Goal: Task Accomplishment & Management: Complete application form

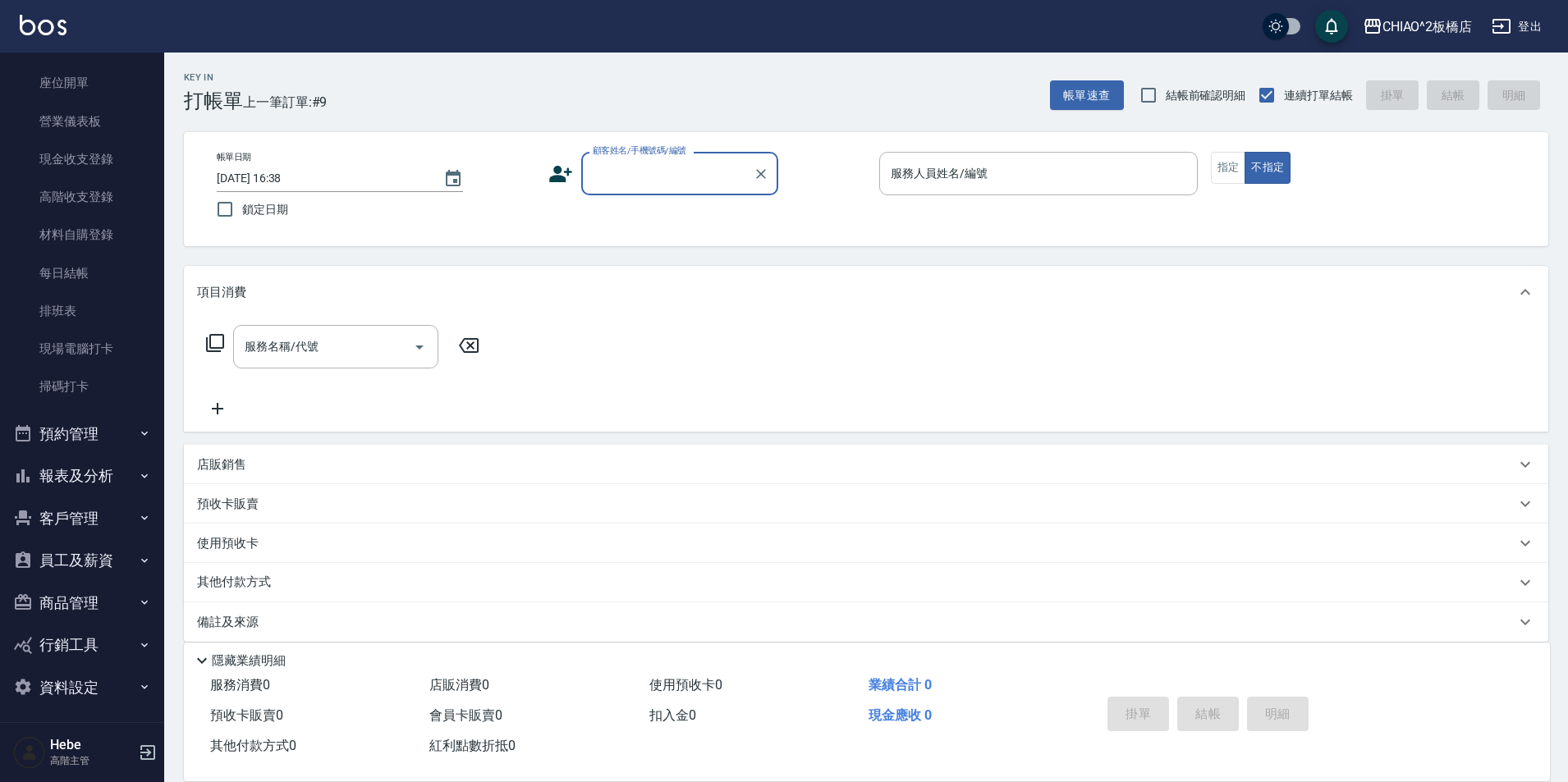
scroll to position [163, 0]
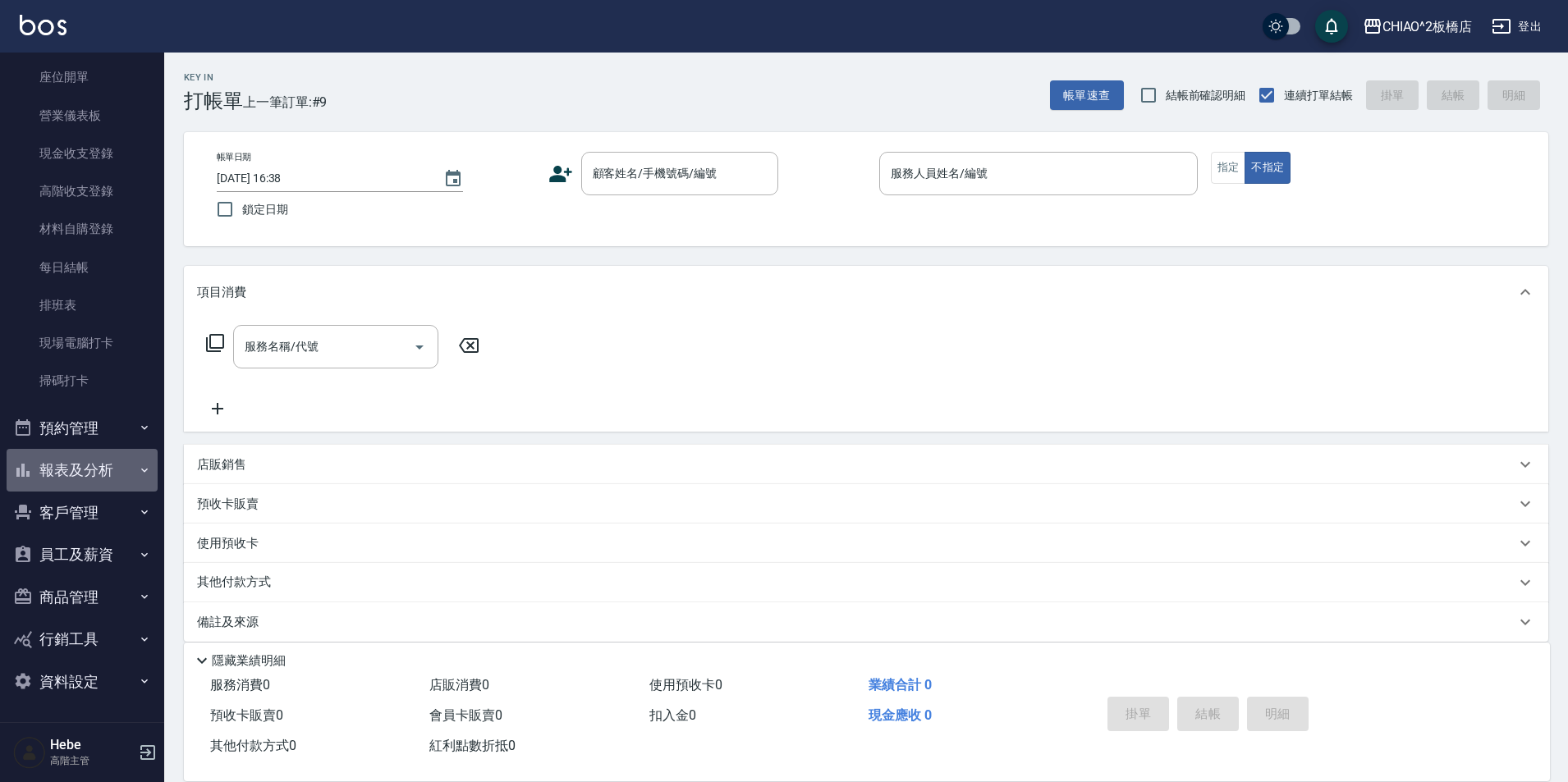
click at [113, 474] on button "報表及分析" at bounding box center [81, 470] width 151 height 42
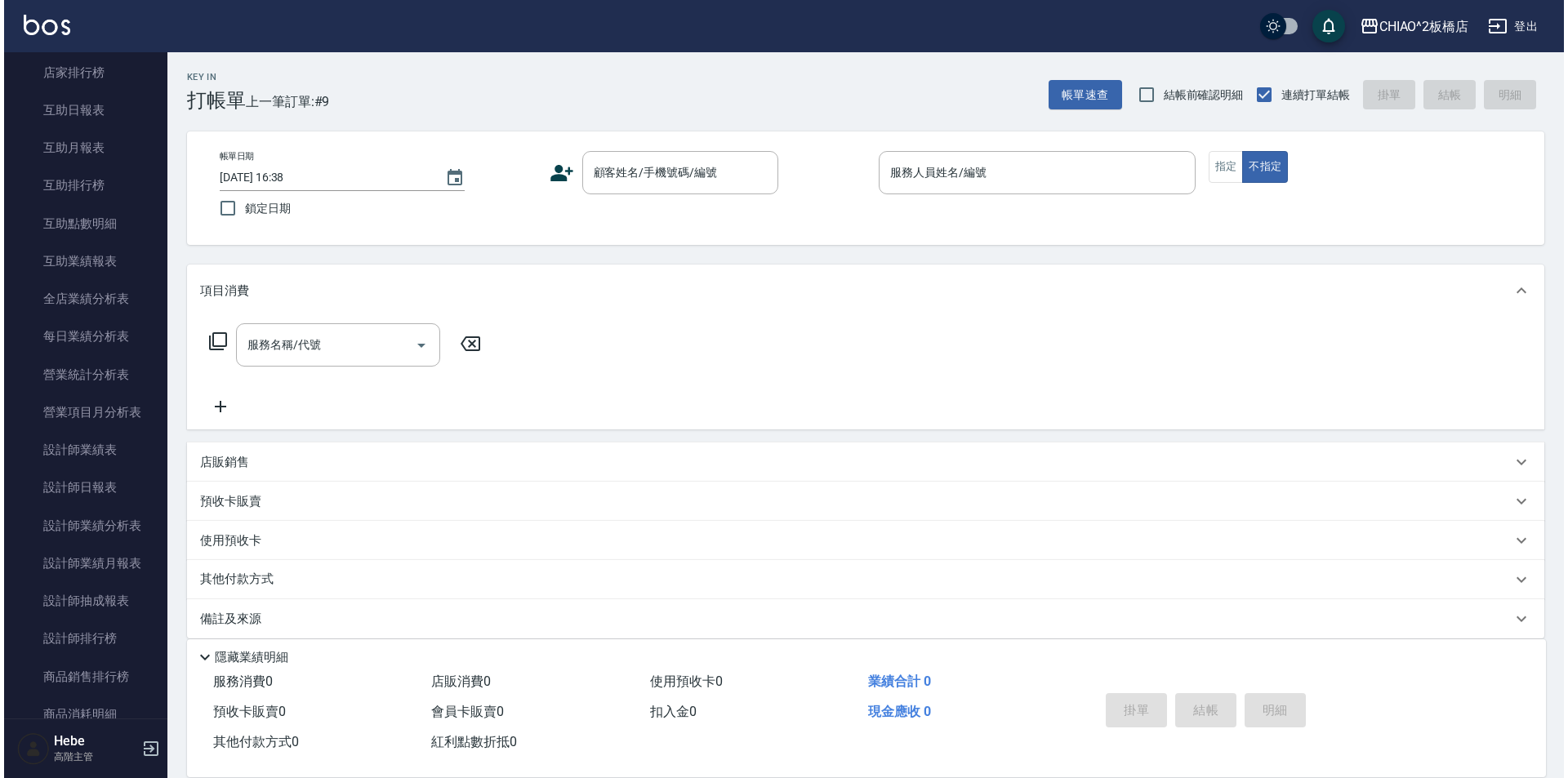
scroll to position [897, 0]
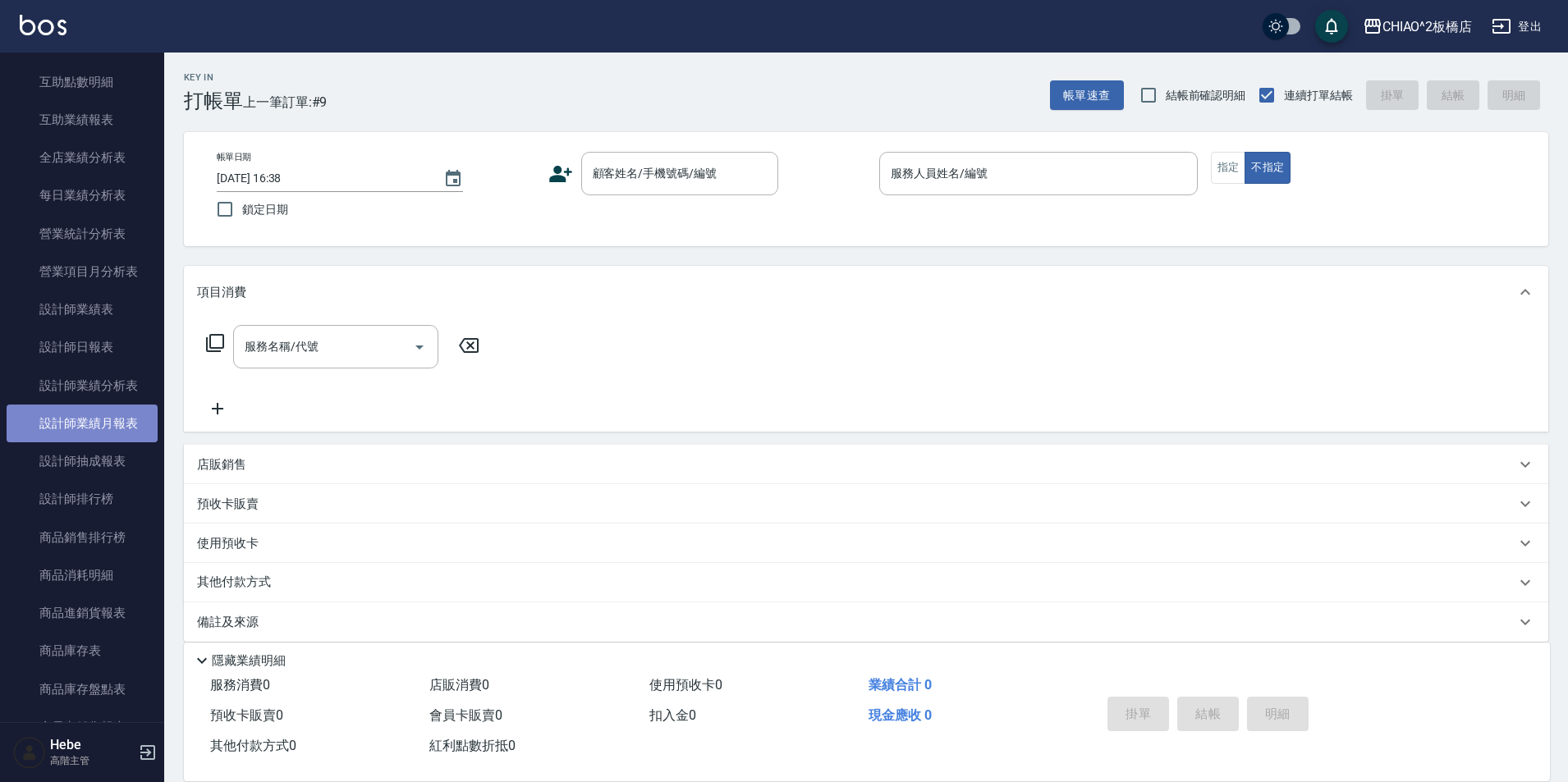
click at [111, 415] on link "設計師業績月報表" at bounding box center [81, 423] width 151 height 38
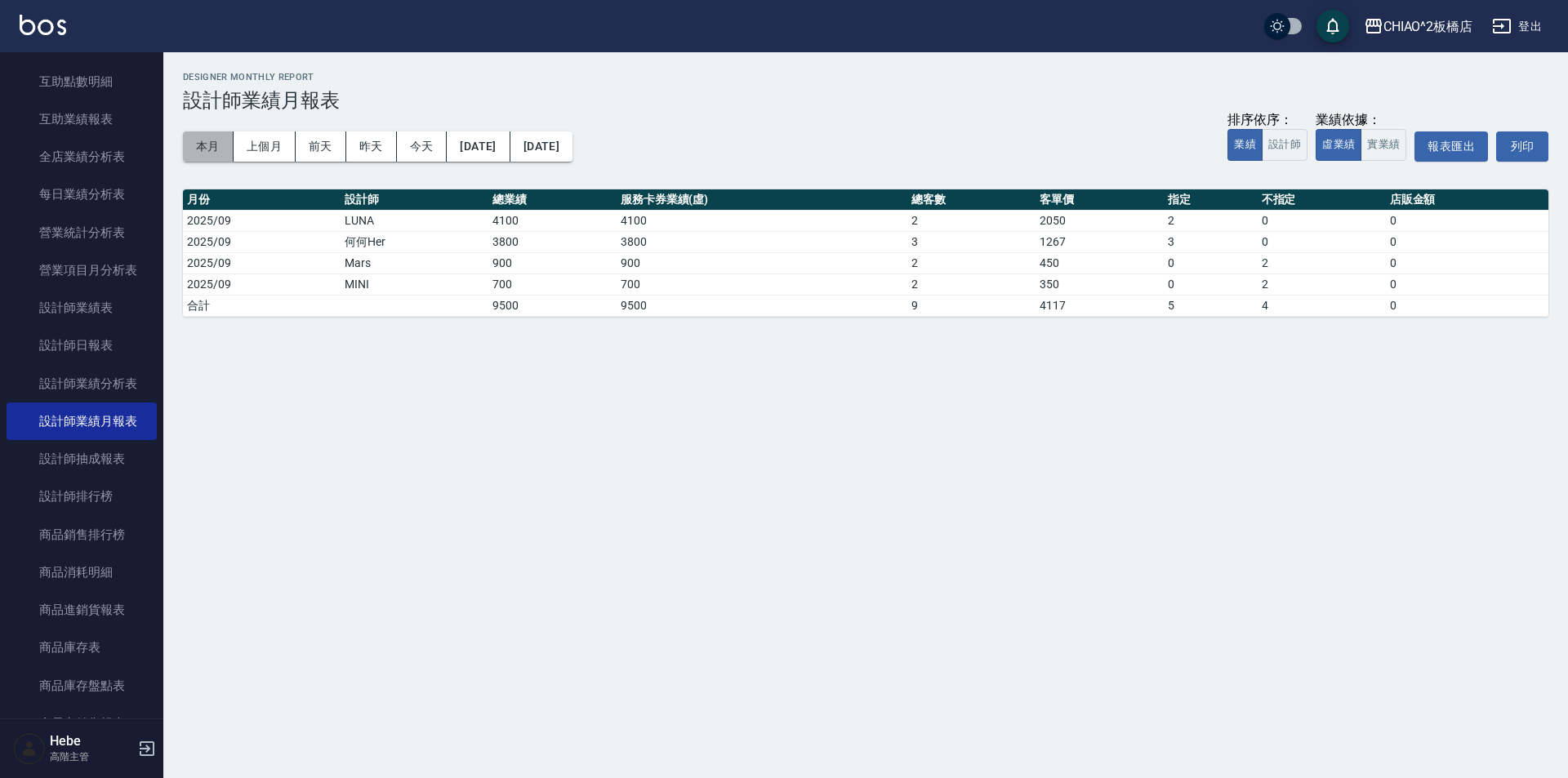
click at [221, 140] on button "本月" at bounding box center [208, 147] width 51 height 30
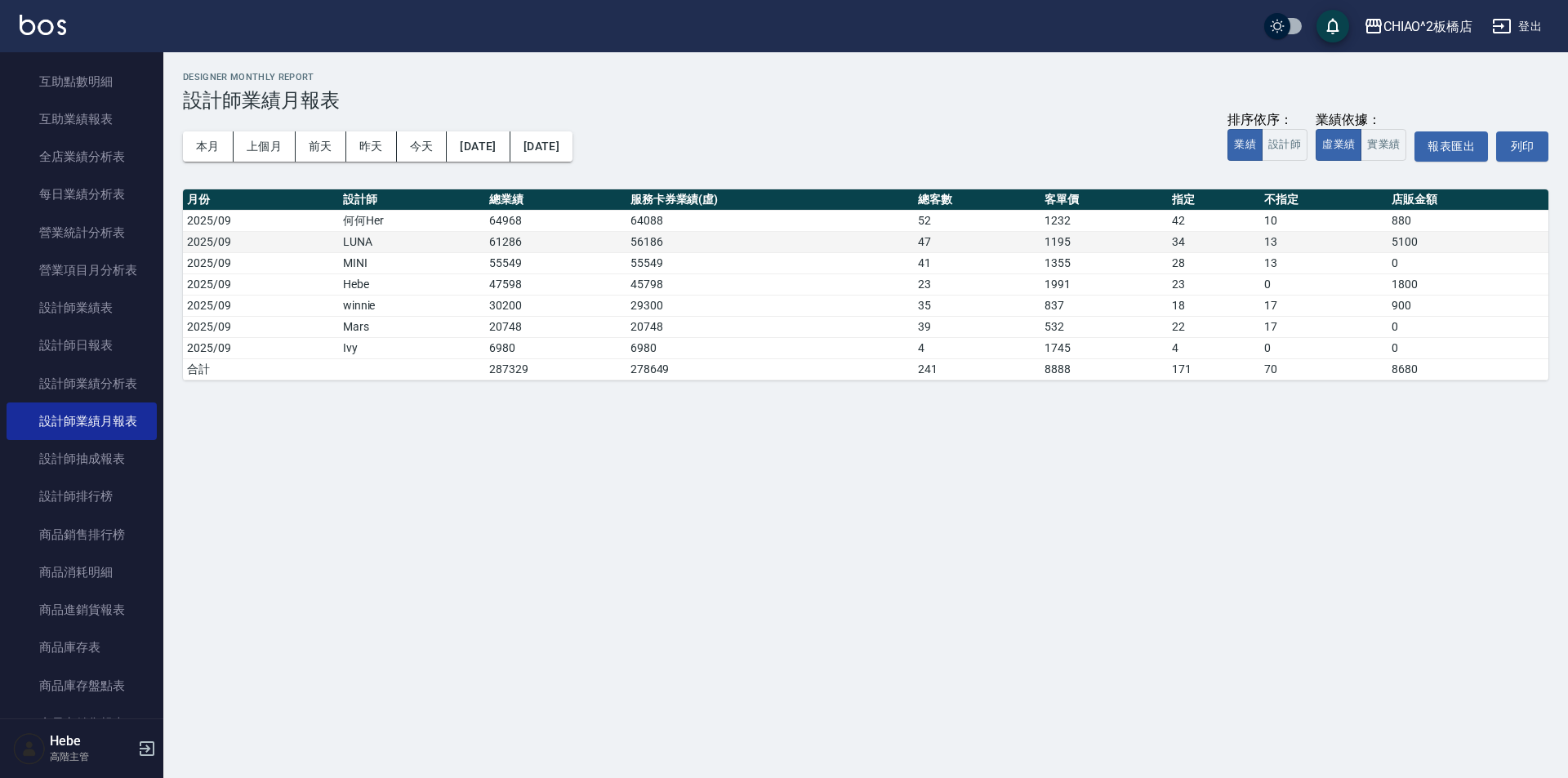
drag, startPoint x: 482, startPoint y: 228, endPoint x: 570, endPoint y: 234, distance: 88.2
click at [568, 224] on tr "2025/09 何何Her 64968 64088 52 1232 42 10 880" at bounding box center [865, 220] width 1366 height 21
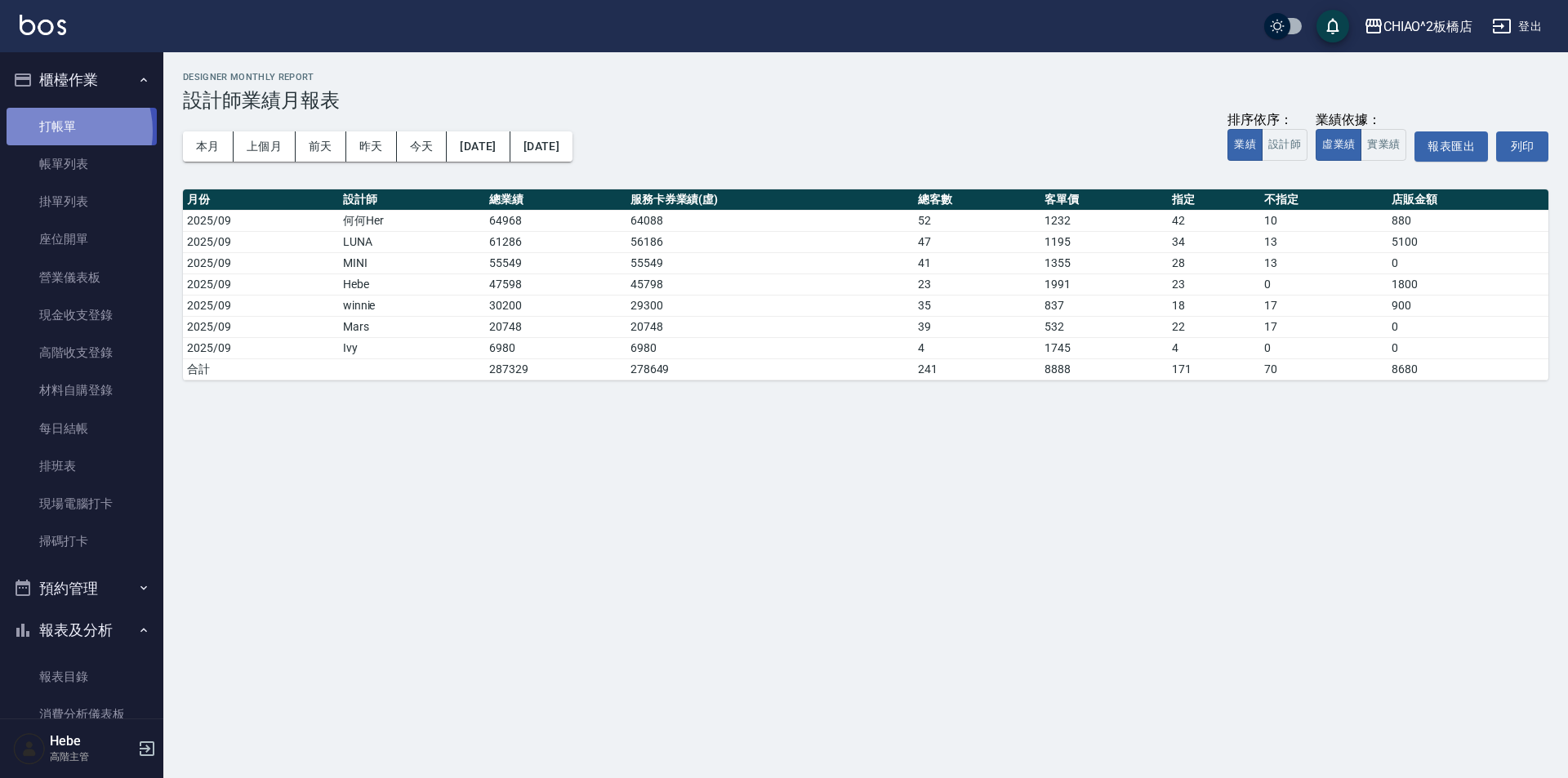
click at [60, 131] on link "打帳單" at bounding box center [81, 126] width 150 height 38
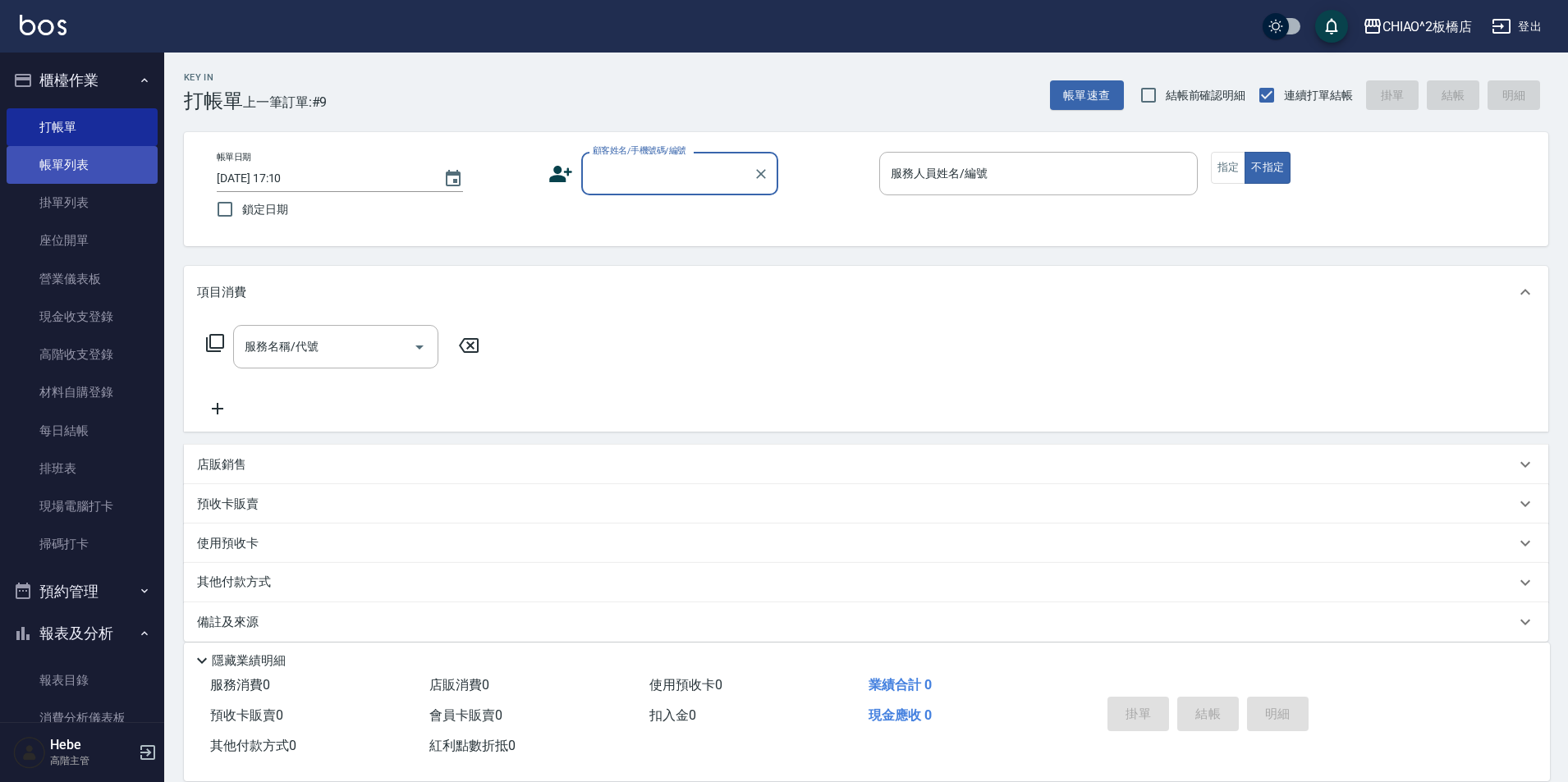
click at [71, 156] on link "帳單列表" at bounding box center [81, 165] width 151 height 38
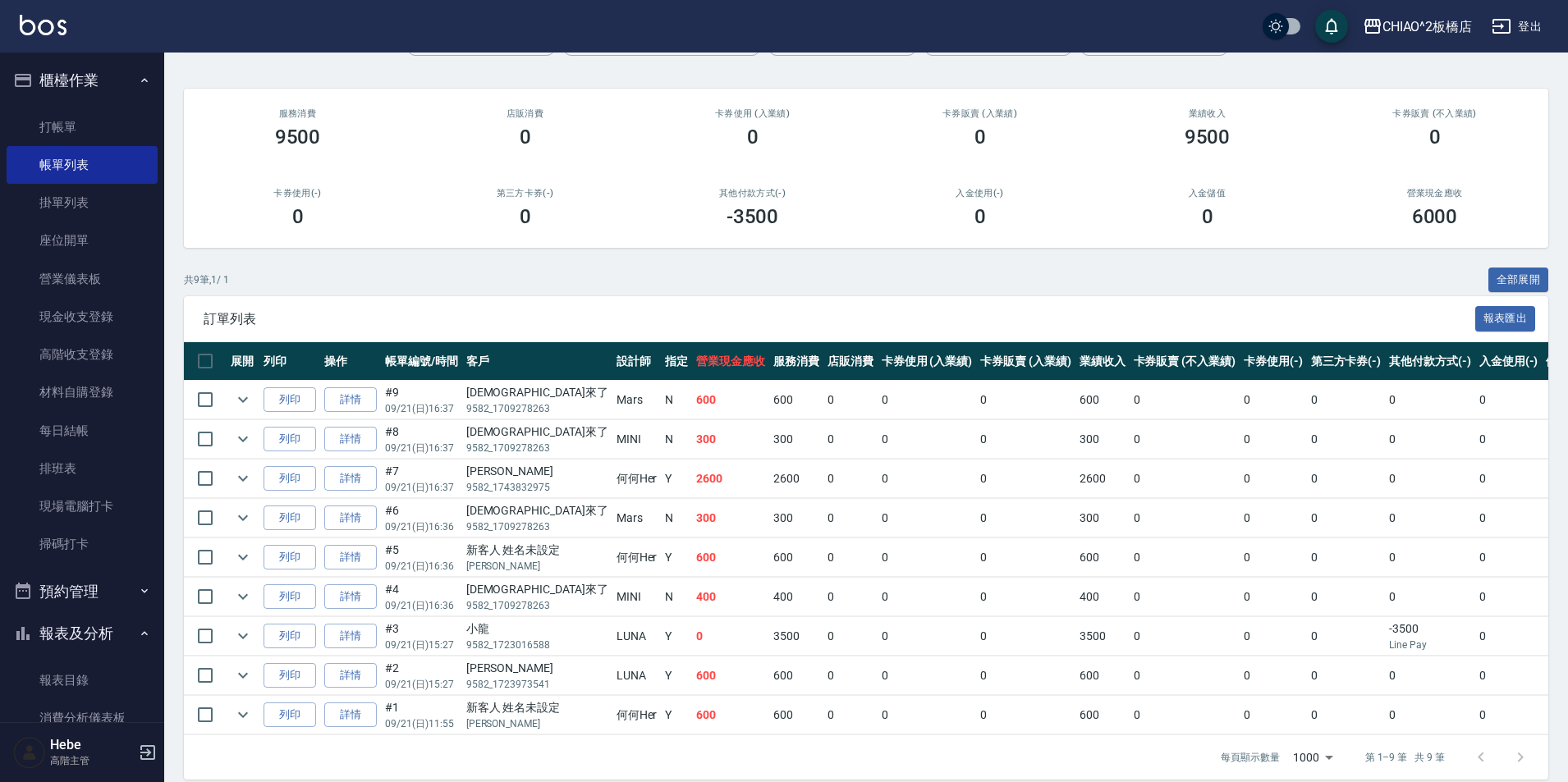
scroll to position [143, 0]
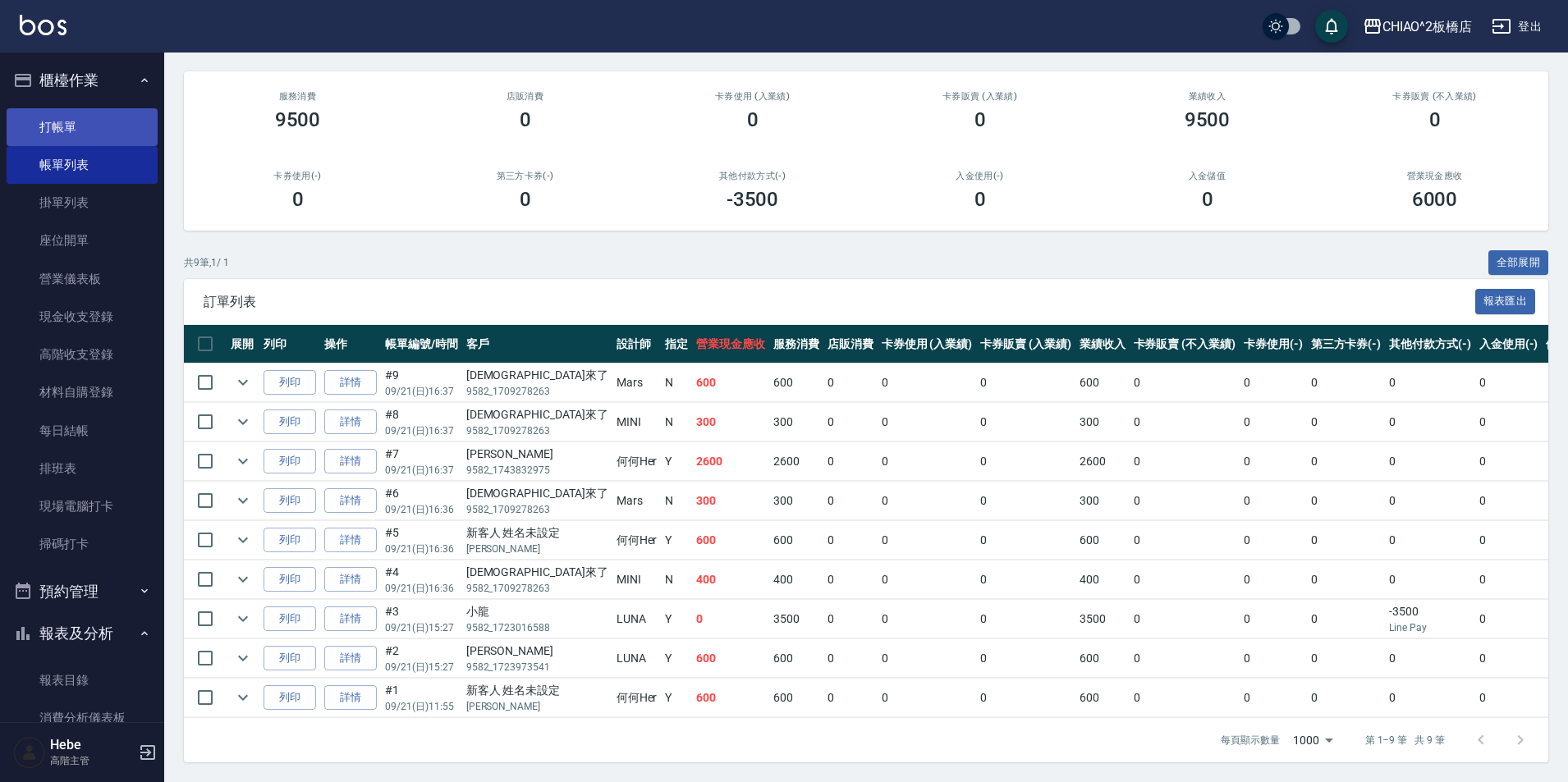
click at [64, 122] on link "打帳單" at bounding box center [81, 127] width 151 height 38
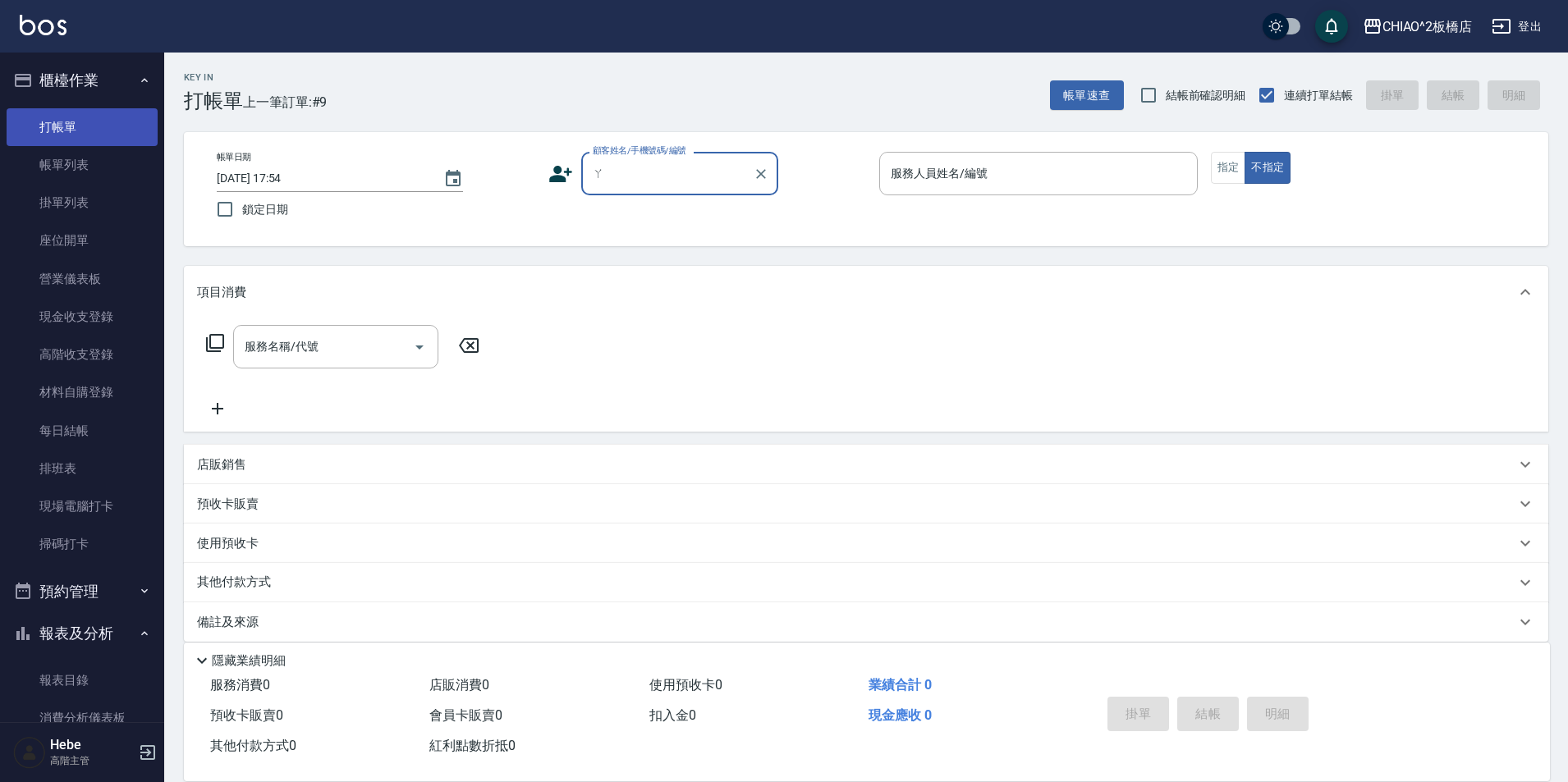
type input "啊"
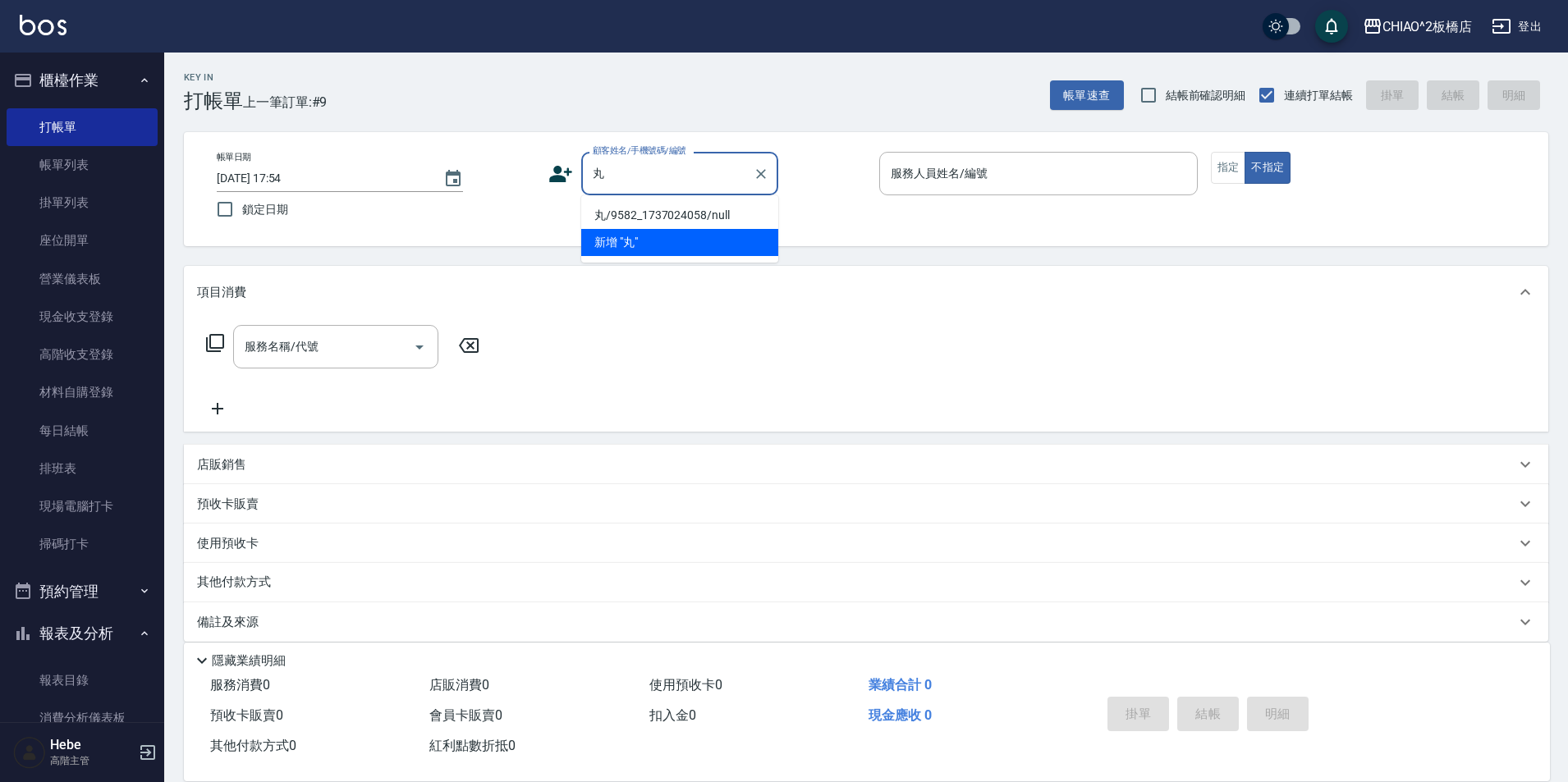
click at [701, 212] on li "丸/9582_1737024058/null" at bounding box center [679, 215] width 197 height 27
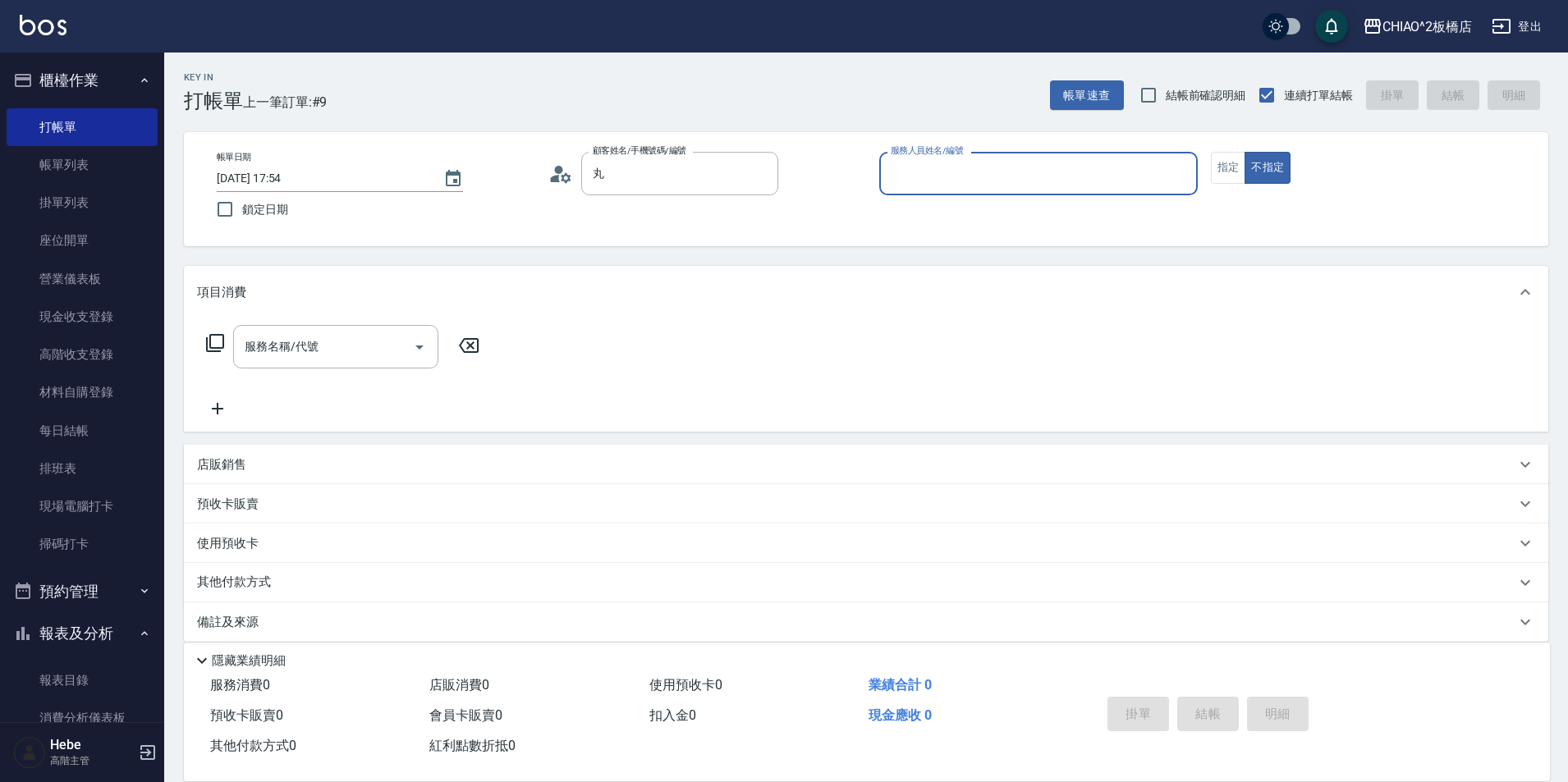
type input "丸/9582_1737024058/null"
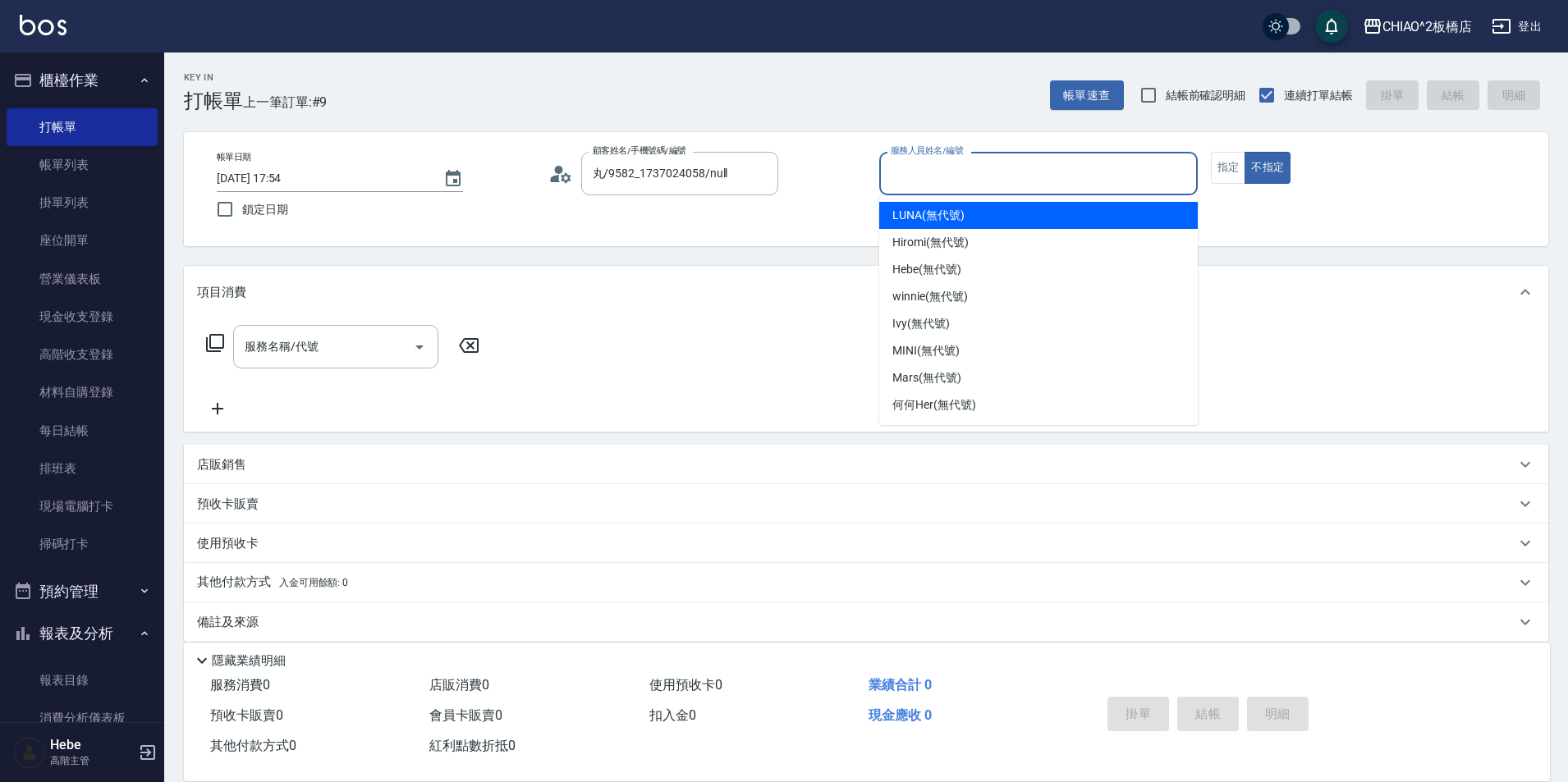
drag, startPoint x: 1012, startPoint y: 168, endPoint x: 994, endPoint y: 178, distance: 20.6
click at [1008, 169] on input "服務人員姓名/編號" at bounding box center [1038, 173] width 304 height 29
click at [942, 216] on span "LUNA (無代號)" at bounding box center [929, 215] width 72 height 18
type input "LUNA(無代號)"
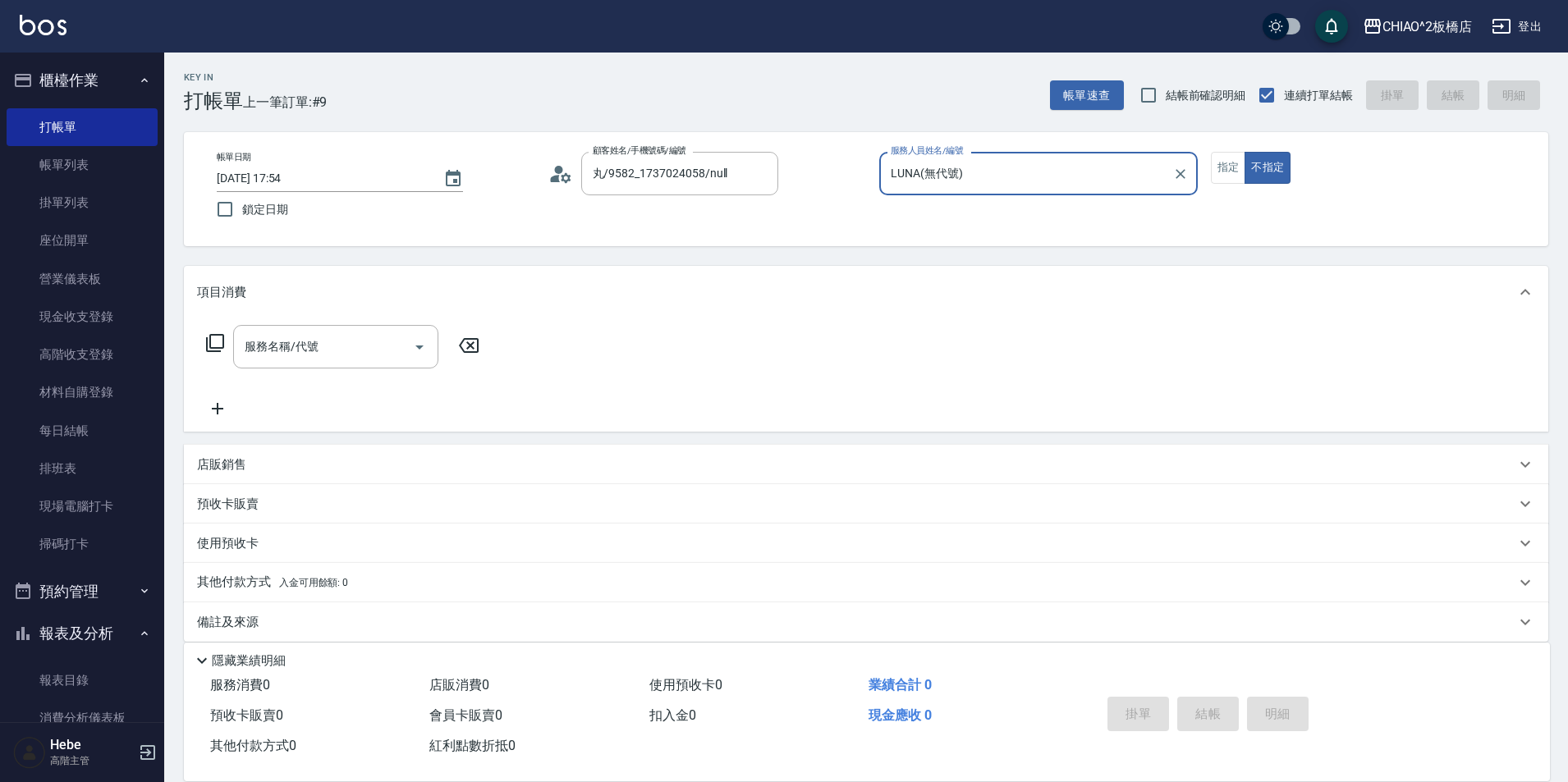
drag, startPoint x: 1223, startPoint y: 173, endPoint x: 904, endPoint y: 210, distance: 321.1
click at [1214, 173] on button "指定" at bounding box center [1229, 168] width 35 height 32
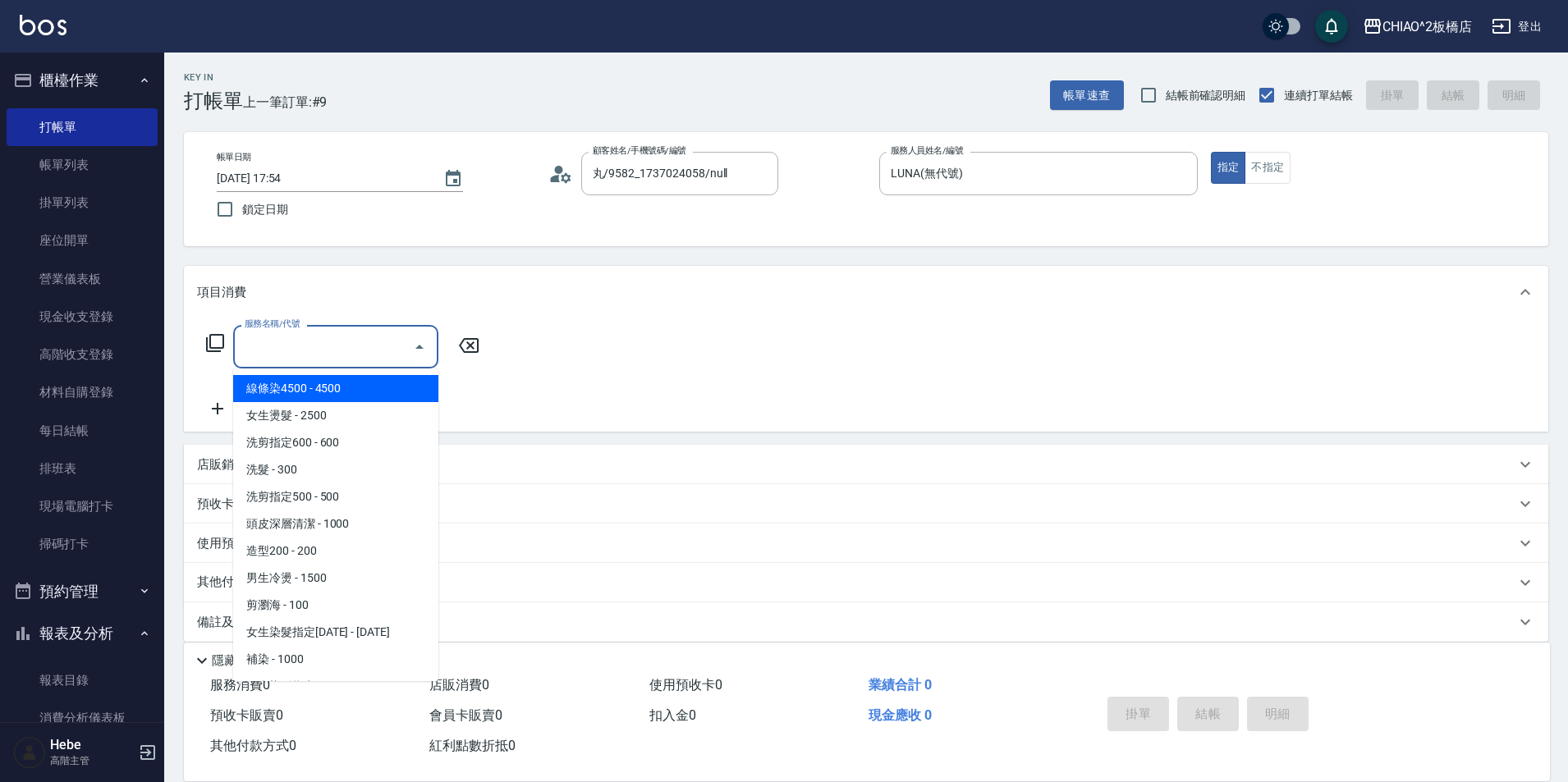
click at [325, 357] on input "服務名稱/代號" at bounding box center [323, 347] width 166 height 29
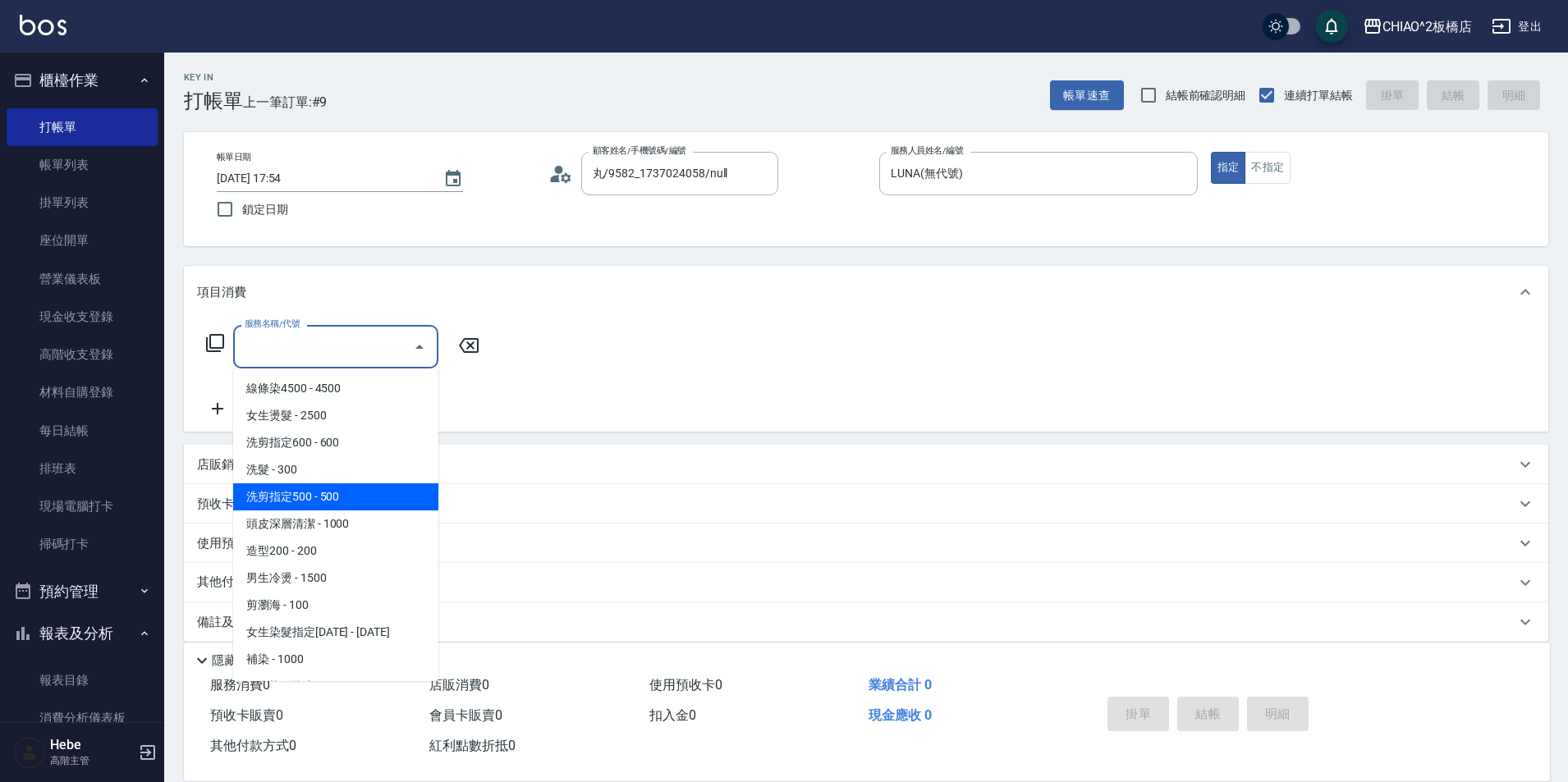
click at [343, 501] on span "洗剪指定500 - 500" at bounding box center [335, 497] width 205 height 27
type input "洗剪指定500(96681)"
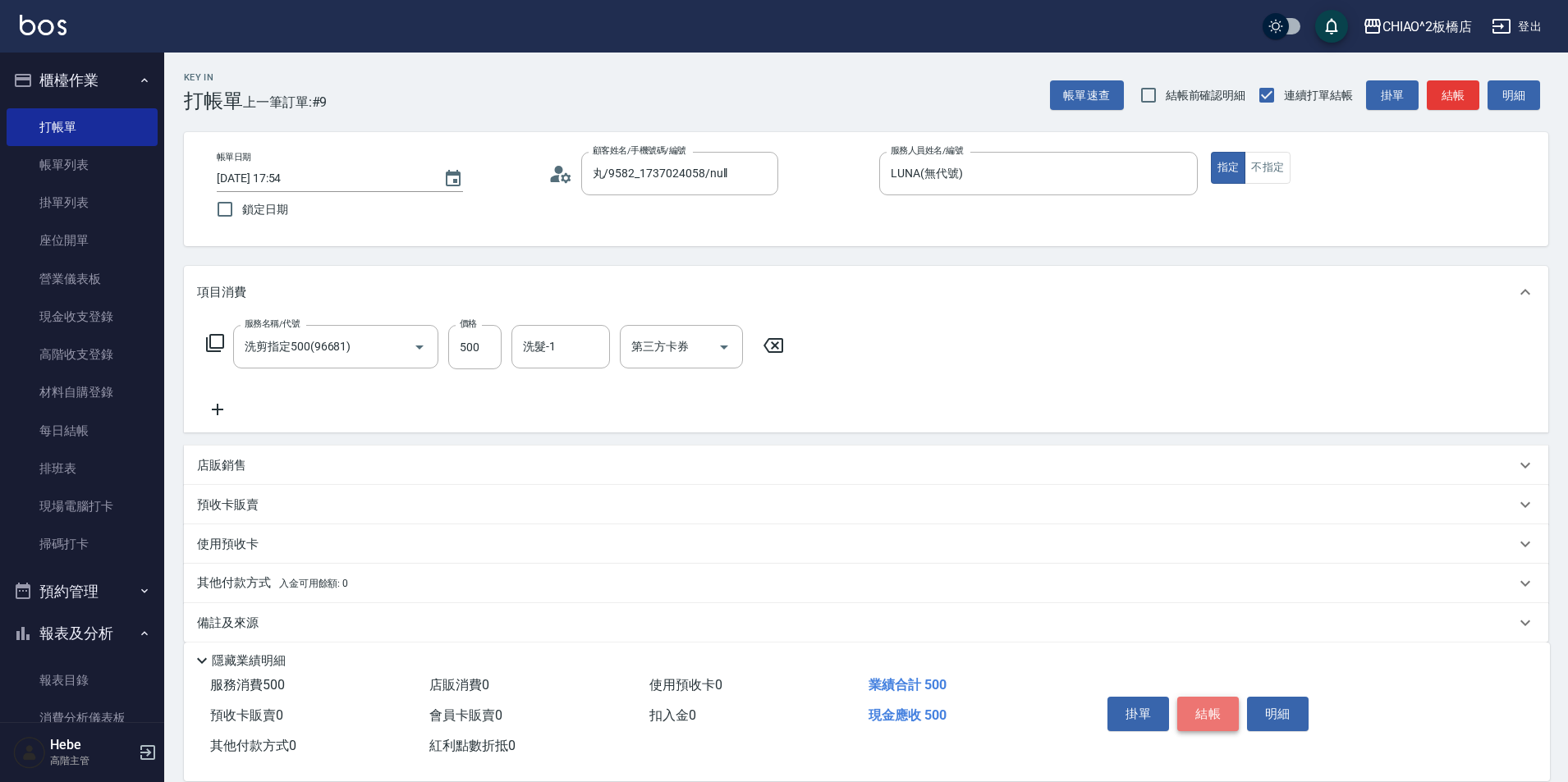
click at [1210, 707] on button "結帳" at bounding box center [1209, 714] width 62 height 34
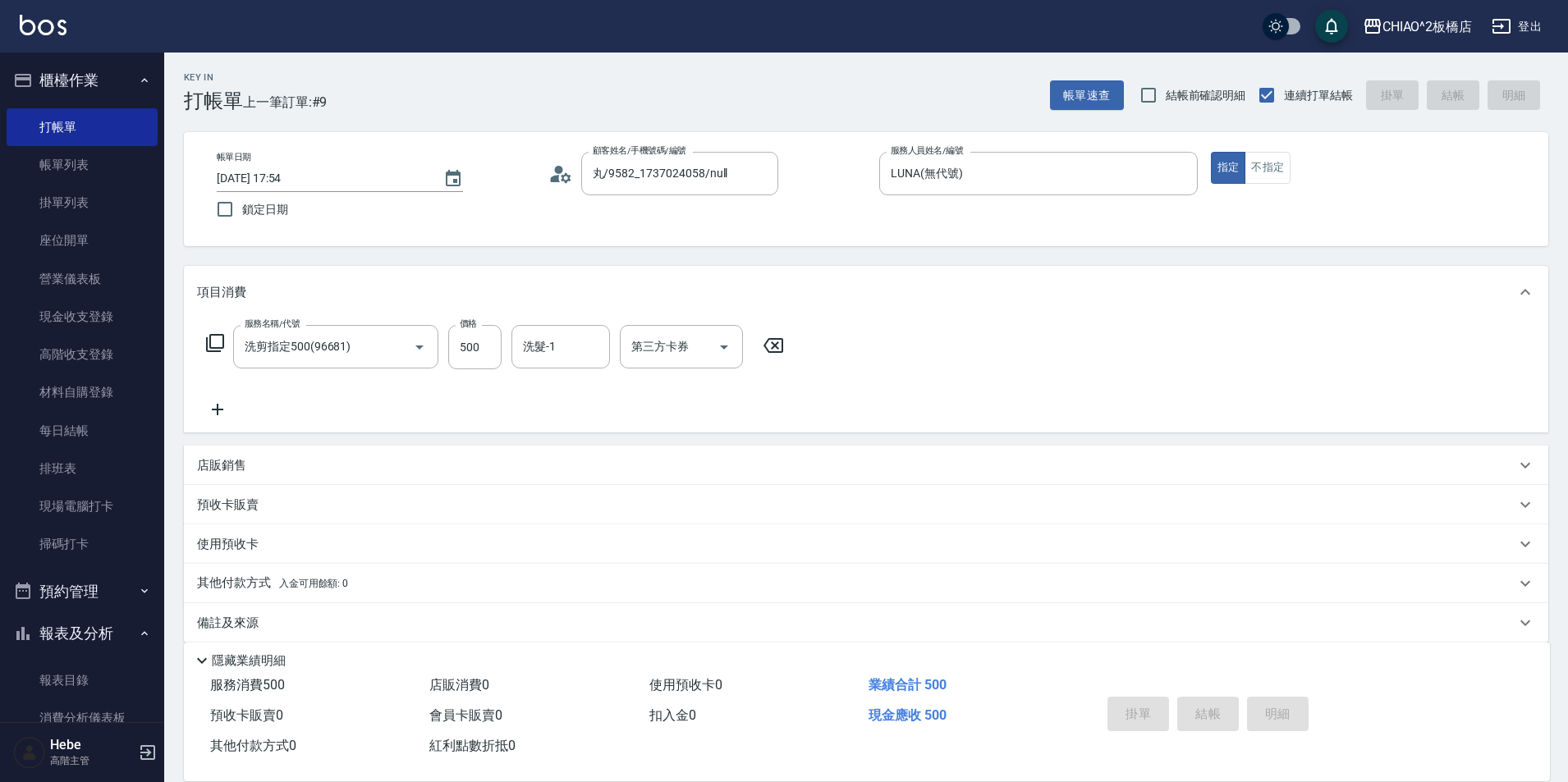
type input "[DATE] 17:55"
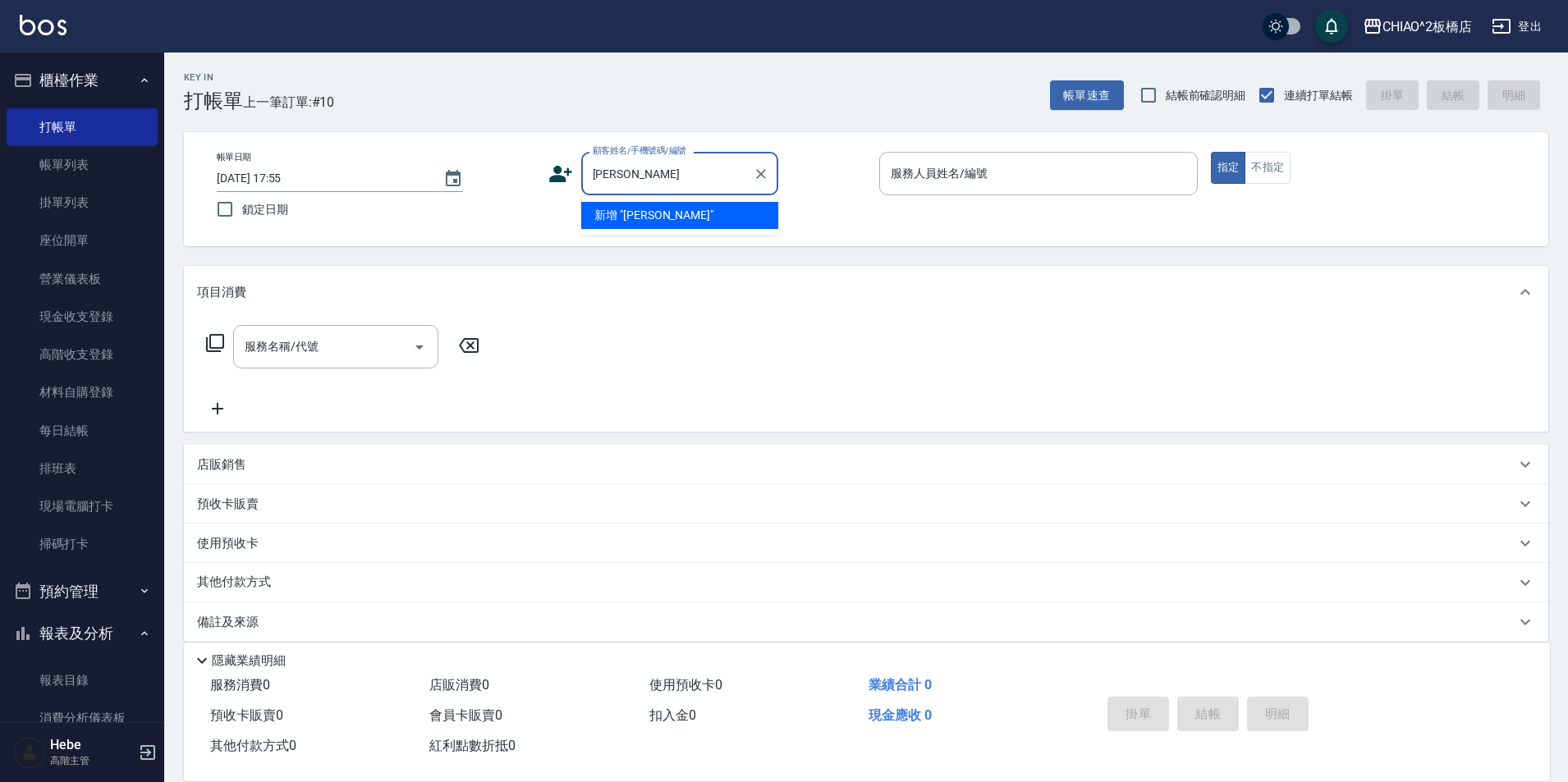
click at [617, 210] on li "新增 "[PERSON_NAME]"" at bounding box center [679, 215] width 197 height 27
type input "[PERSON_NAME]"
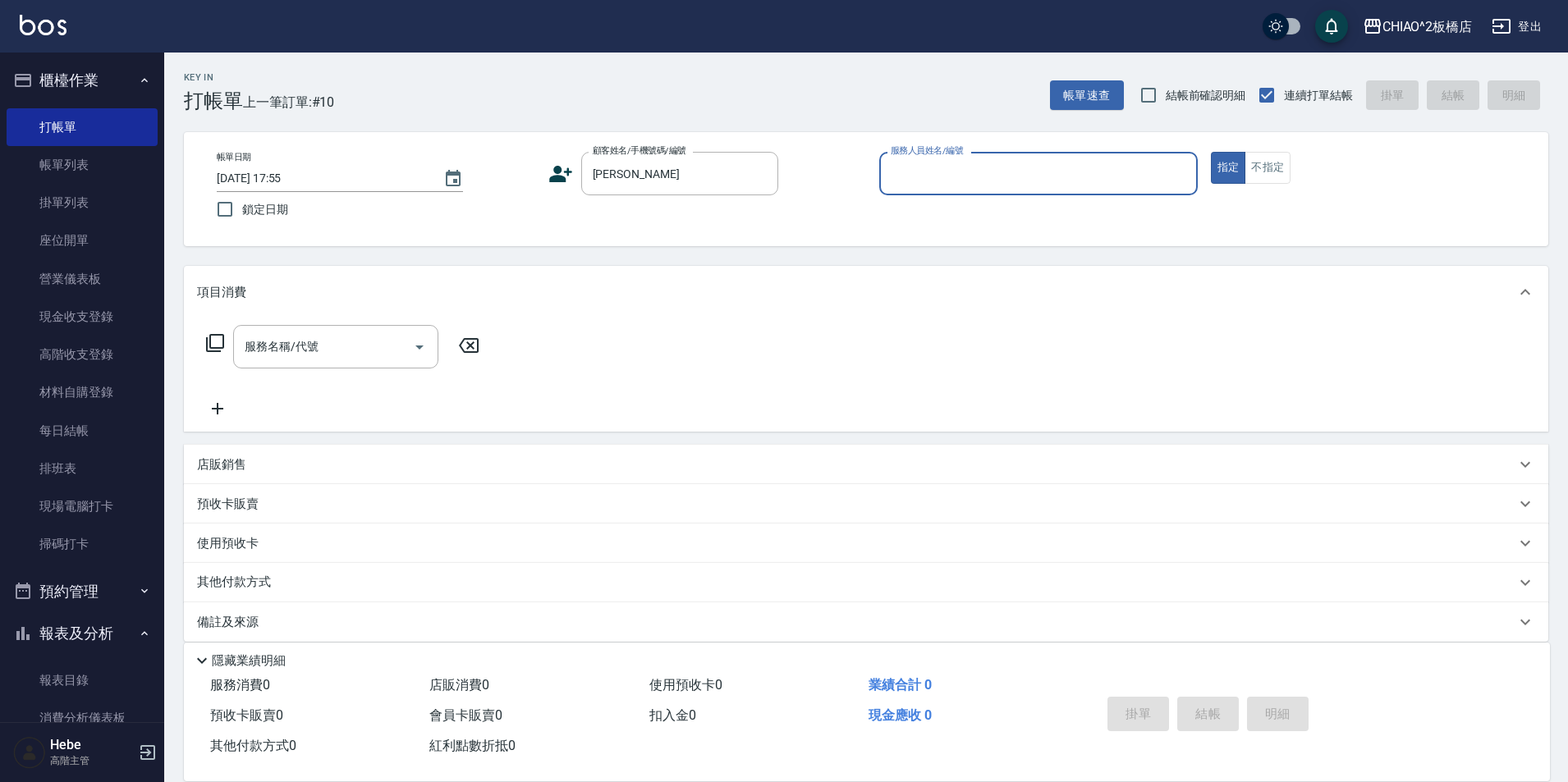
click at [905, 187] on input "服務人員姓名/編號" at bounding box center [1038, 173] width 304 height 29
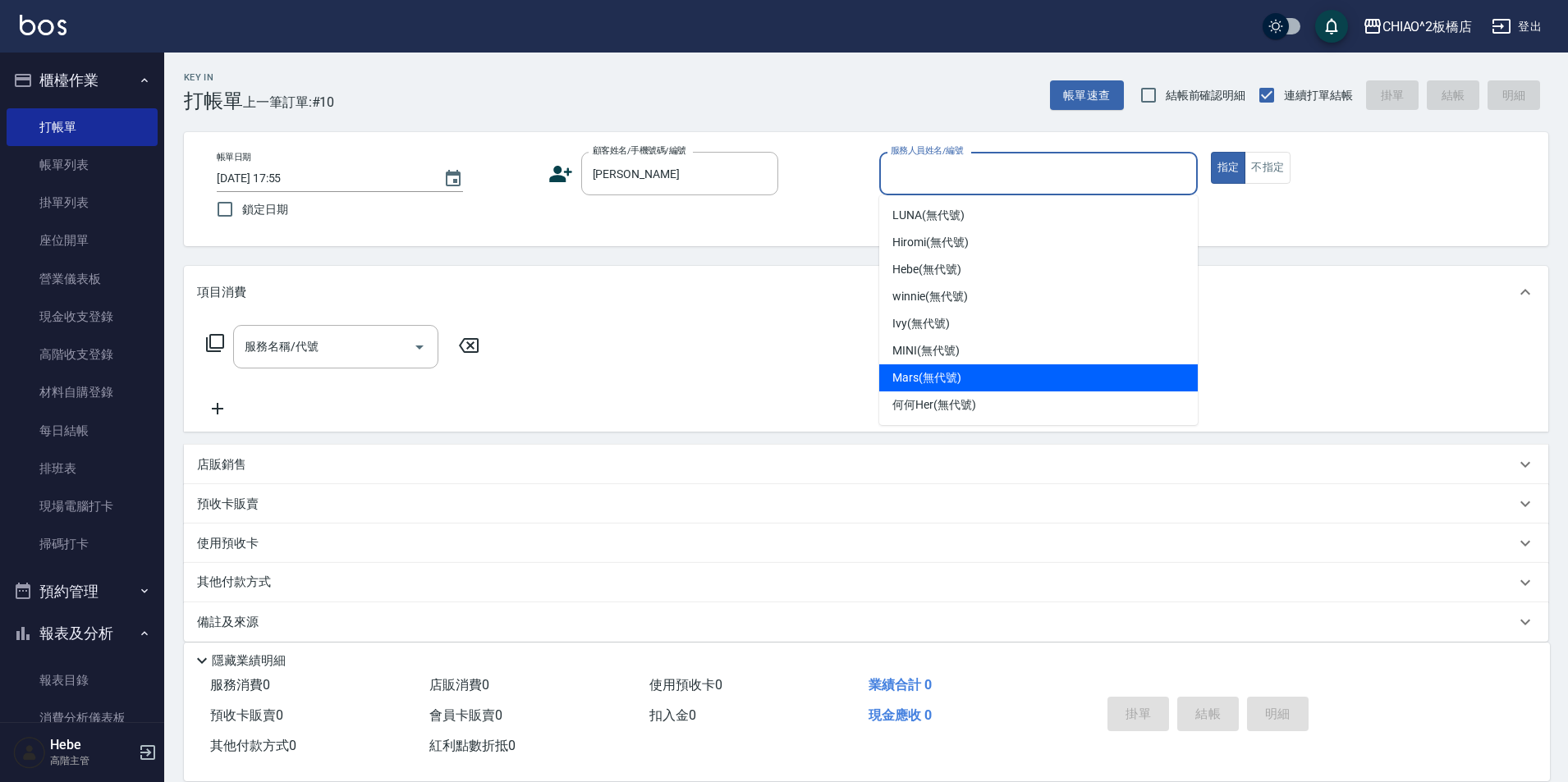
click at [916, 378] on span "Mars (無代號)" at bounding box center [927, 378] width 69 height 18
type input "Mars(無代號)"
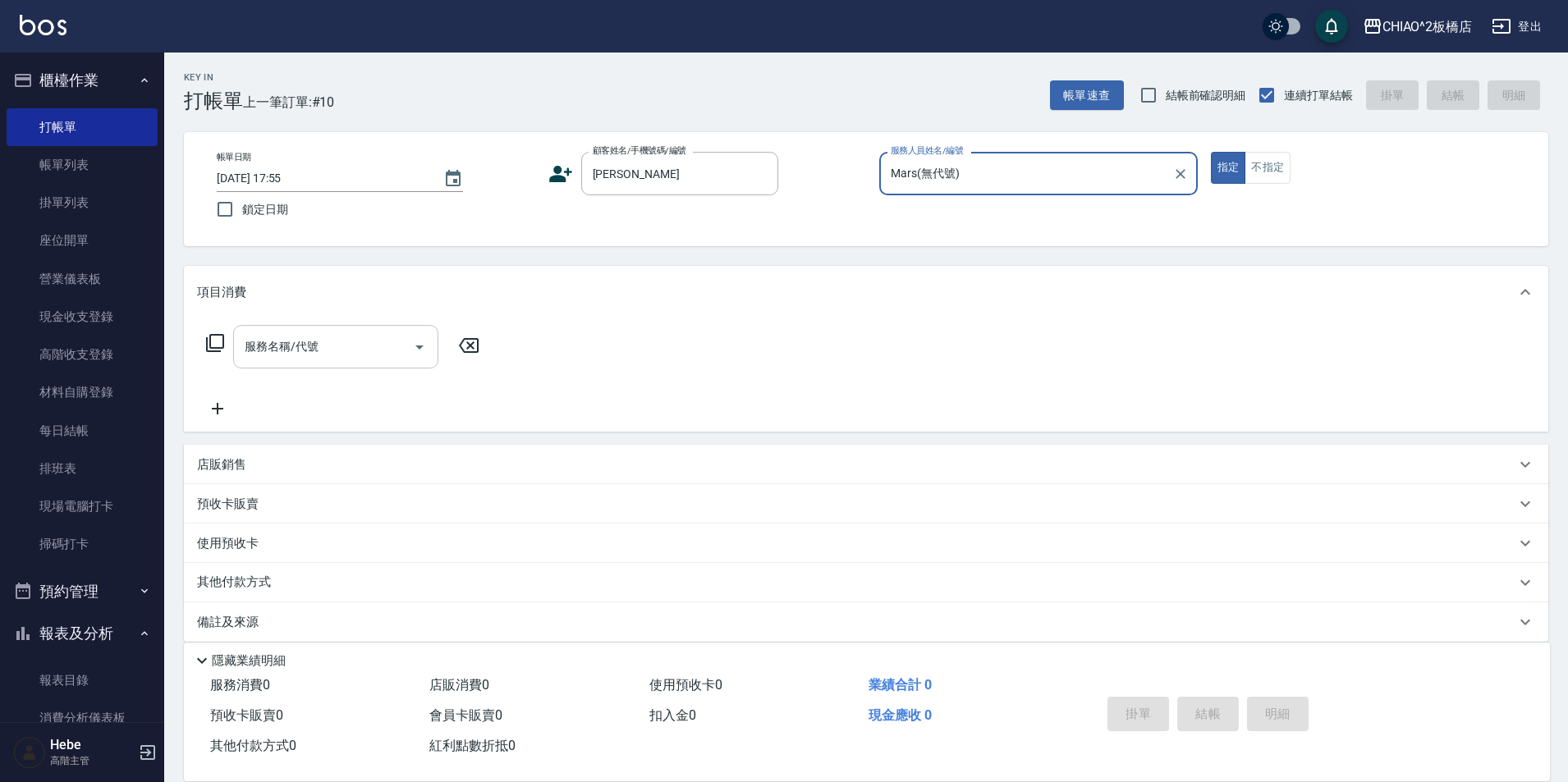
click at [335, 338] on input "服務名稱/代號" at bounding box center [323, 347] width 166 height 29
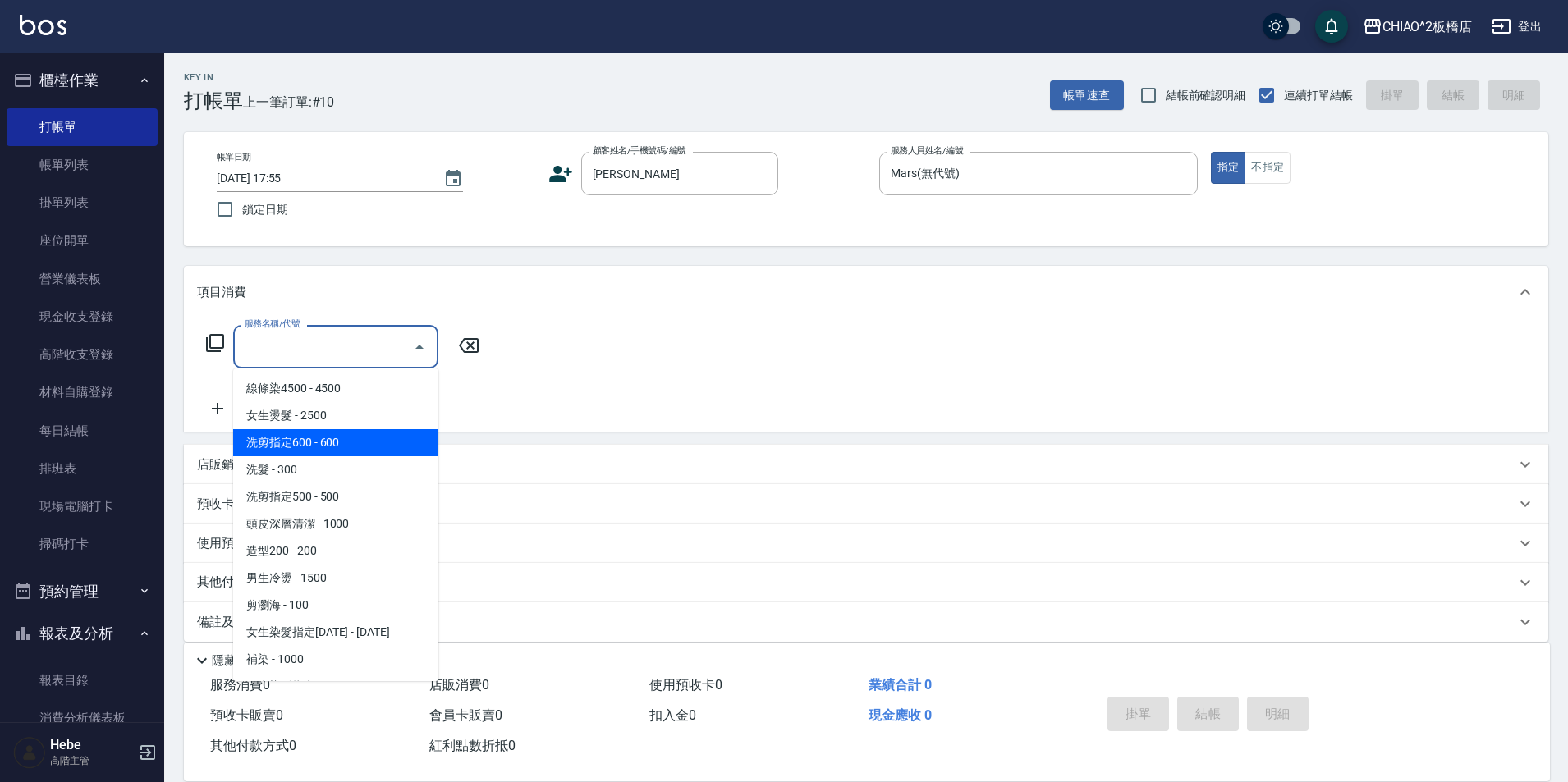
click at [315, 453] on span "洗剪指定600 - 600" at bounding box center [335, 442] width 205 height 27
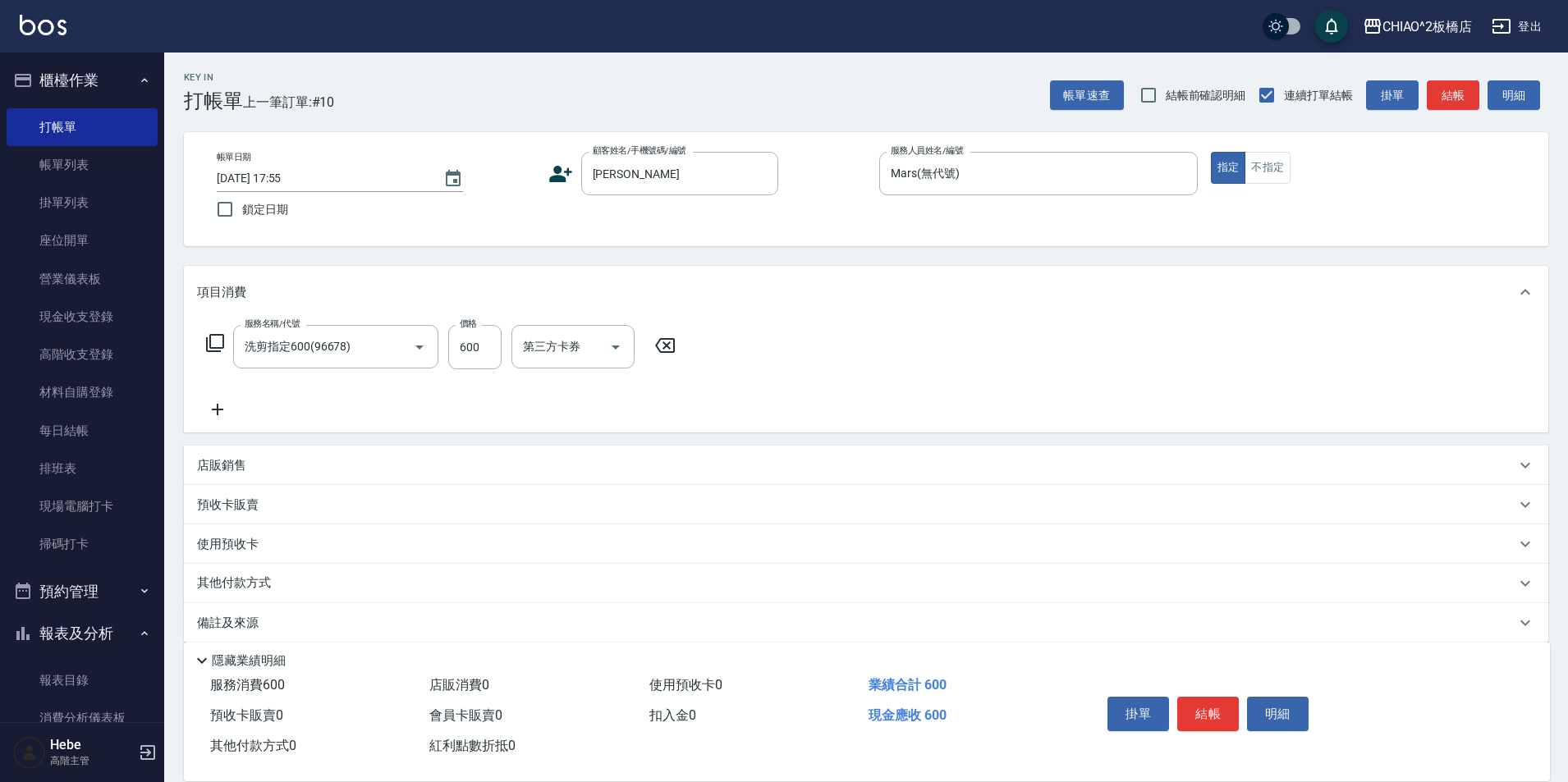
drag, startPoint x: 315, startPoint y: 453, endPoint x: 342, endPoint y: 401, distance: 58.6
click at [331, 428] on div "項目消費 服務名稱/代號 洗剪指定600(96678) 服務名稱/代號 價格 600 價格 第三方卡券 第三方卡券 店販銷售 服務人員姓名/編號 服務人員姓名…" at bounding box center [866, 454] width 1365 height 377
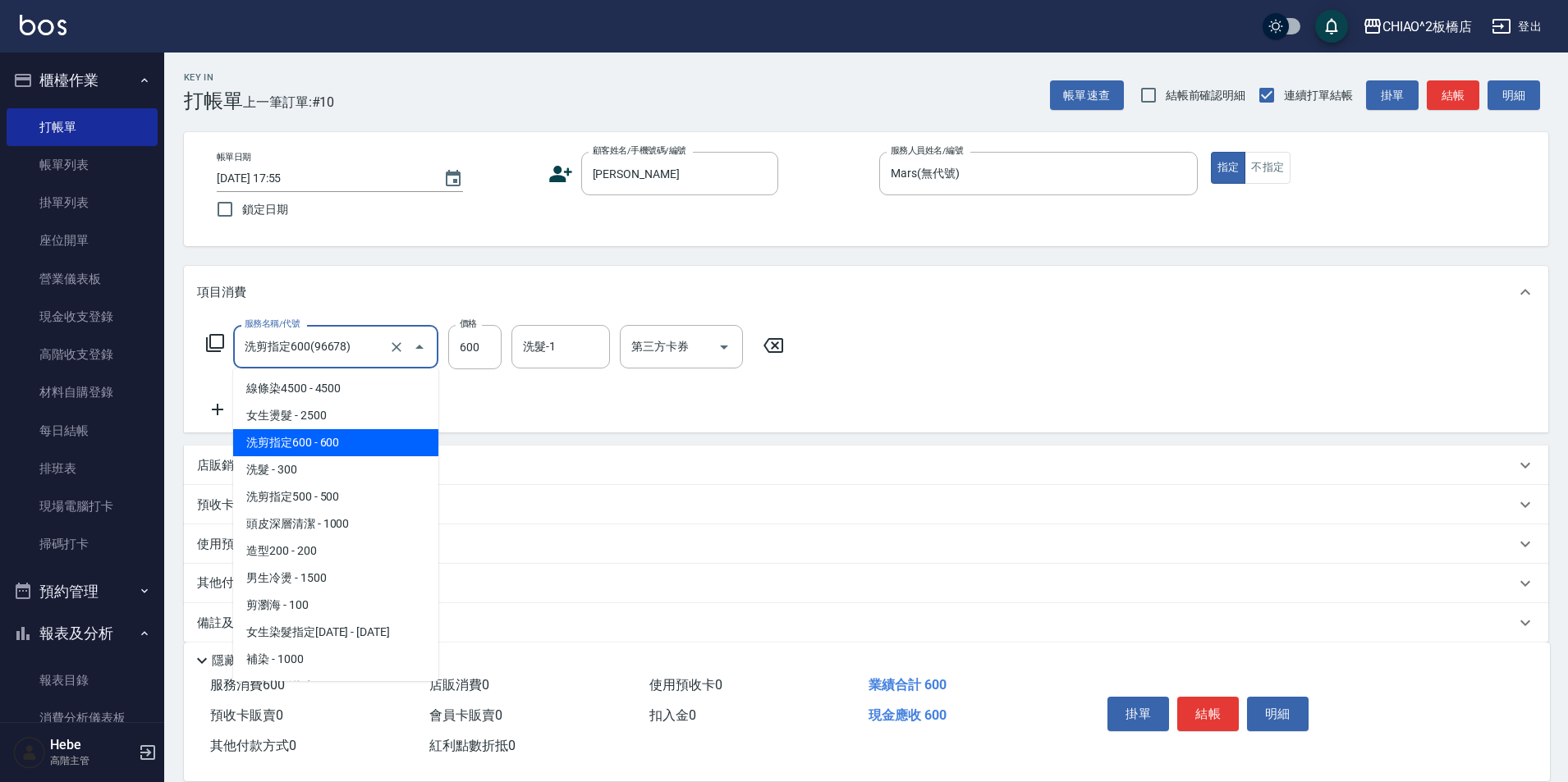
drag, startPoint x: 369, startPoint y: 345, endPoint x: 366, endPoint y: 444, distance: 99.0
click at [369, 351] on input "洗剪指定600(96678)" at bounding box center [313, 347] width 145 height 29
click at [353, 481] on span "洗髮 - 300" at bounding box center [335, 470] width 205 height 27
type input "洗髮(96679)"
type input "300"
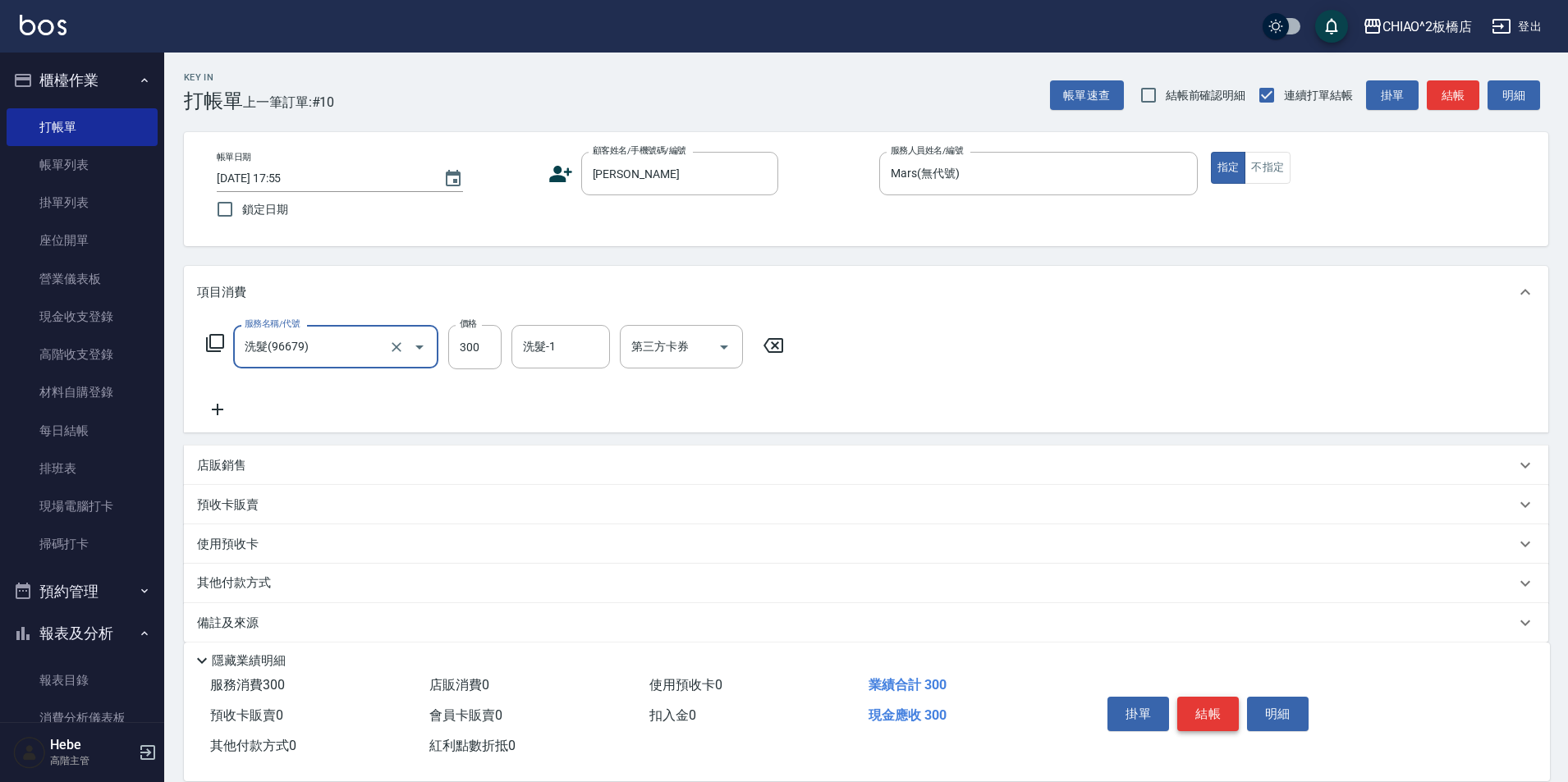
click at [1206, 703] on button "結帳" at bounding box center [1209, 714] width 62 height 34
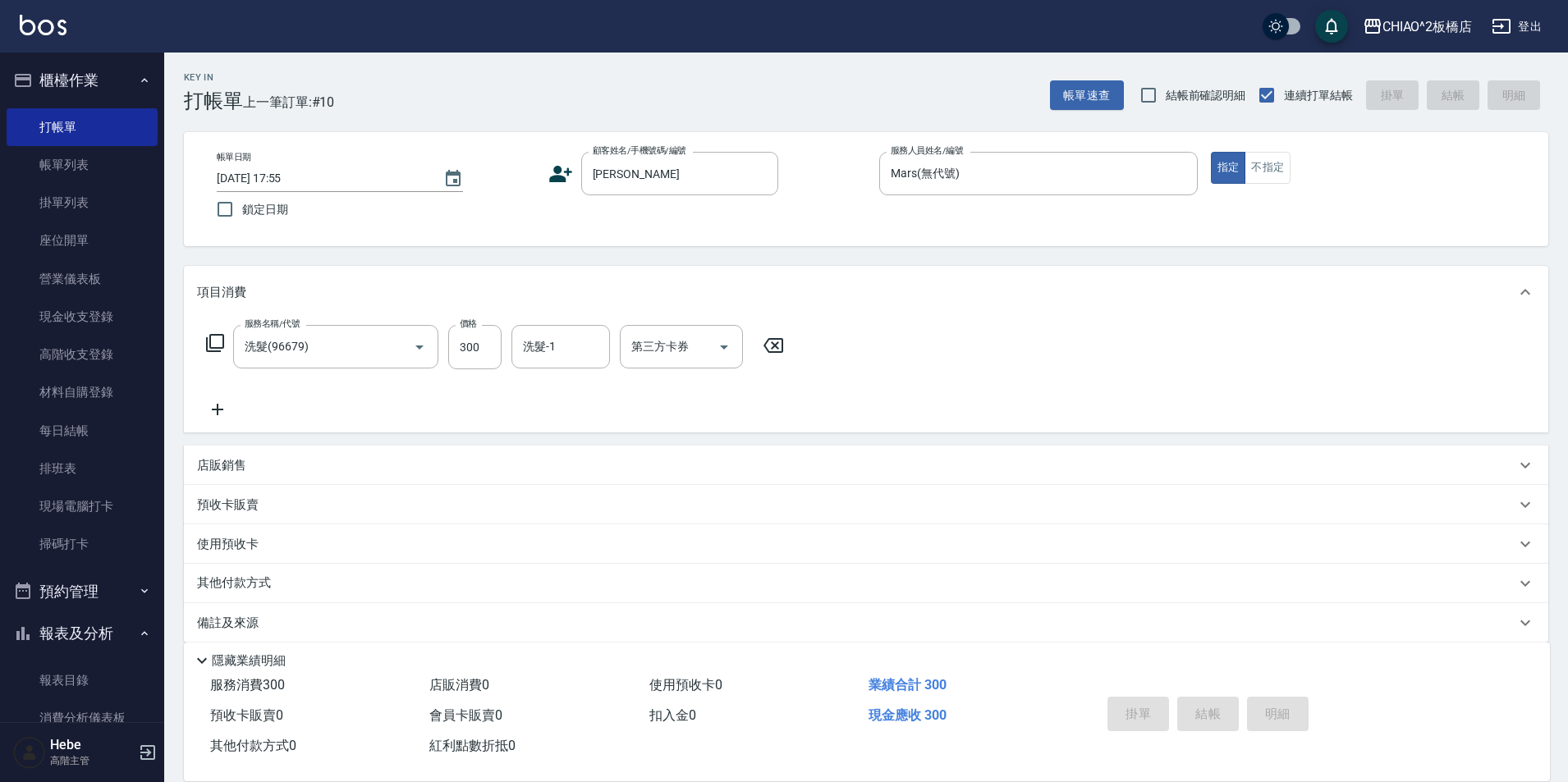
type input "[DATE] 17:56"
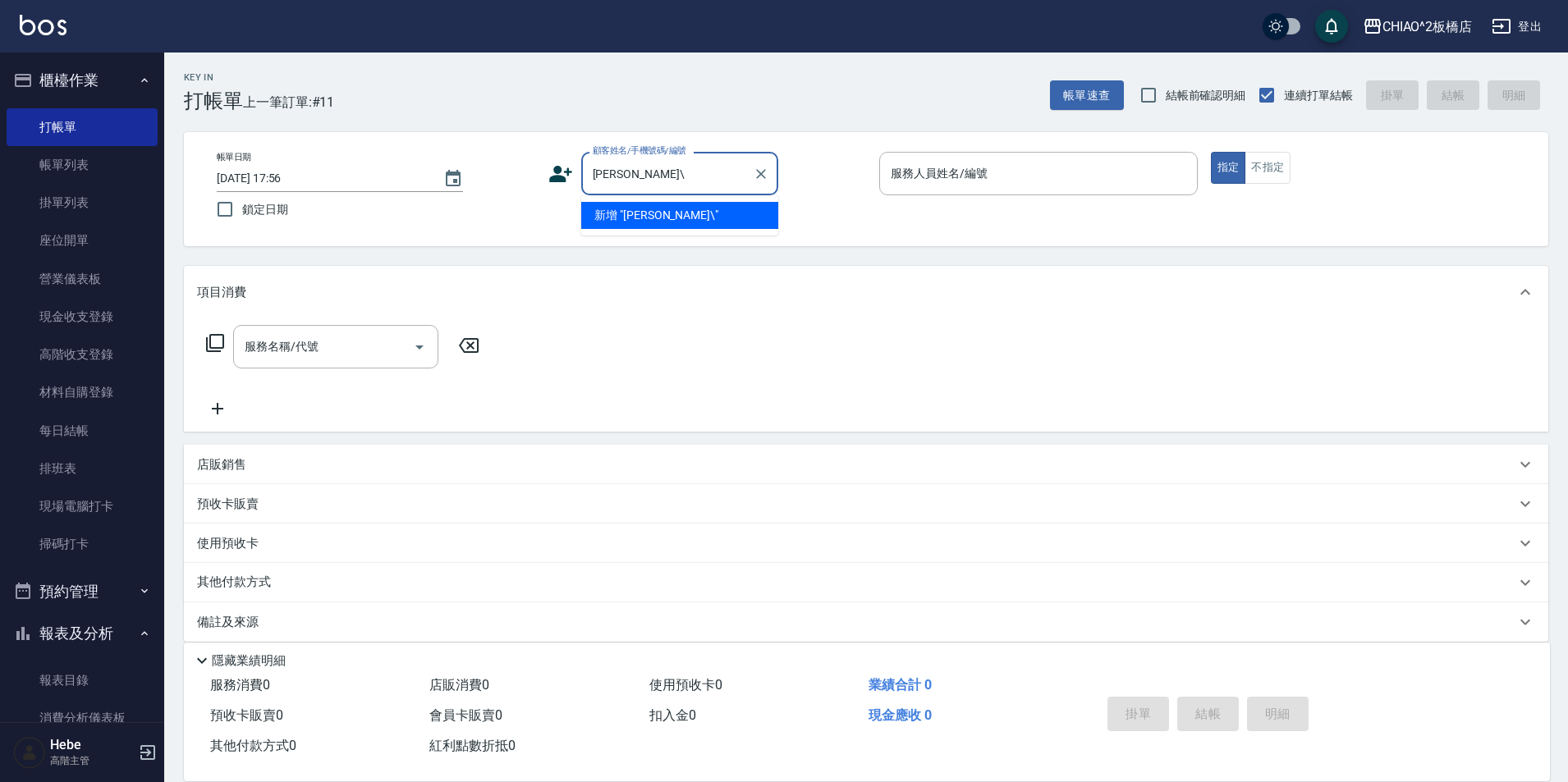
type input "[PERSON_NAME]"
click at [652, 214] on li "新客人 姓名未設定/[PERSON_NAME]/null" at bounding box center [679, 224] width 197 height 44
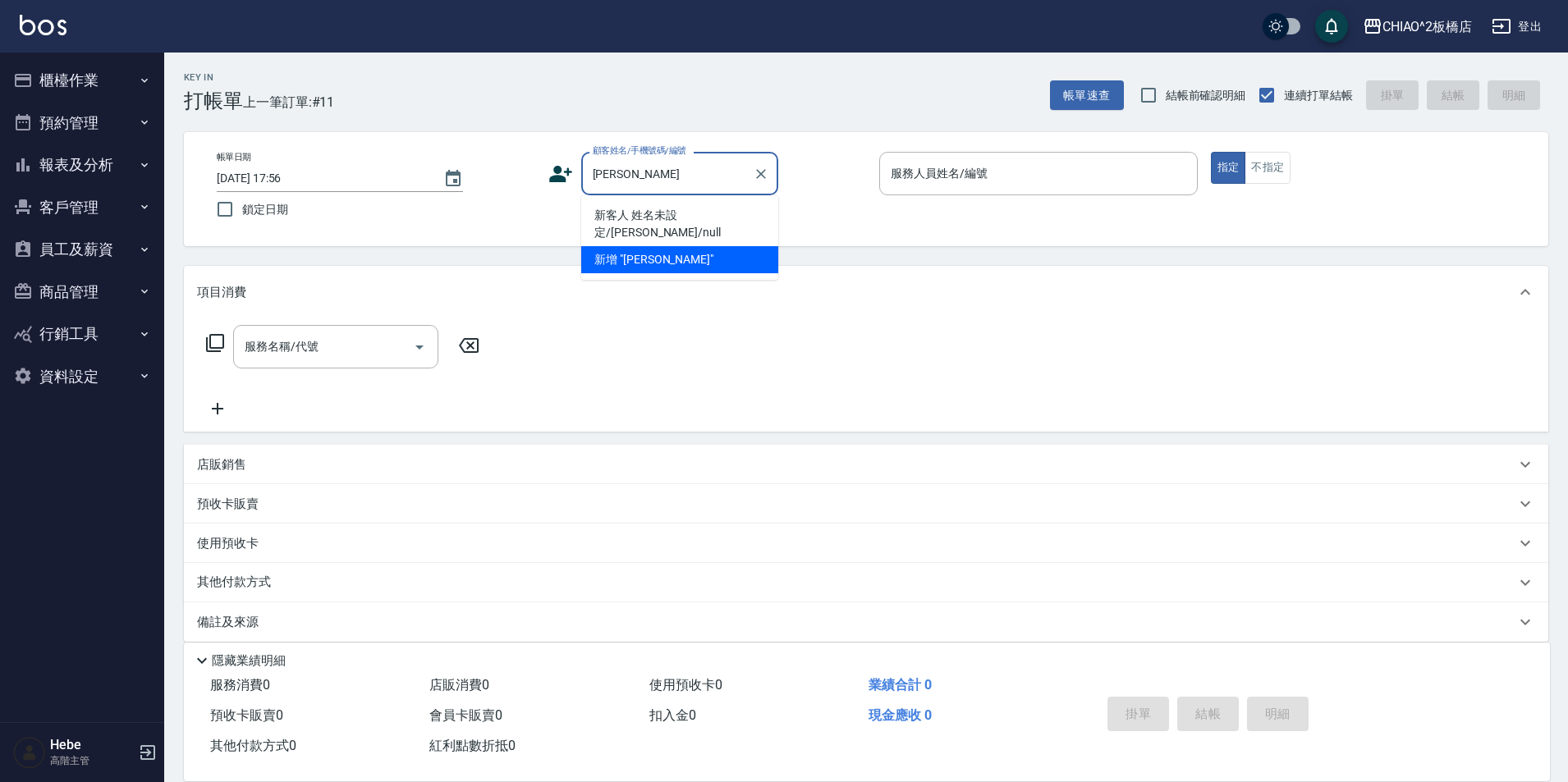
click at [669, 210] on li "新客人 姓名未設定/[PERSON_NAME]/null" at bounding box center [679, 224] width 197 height 44
type input "新客人 姓名未設定/[PERSON_NAME]/null"
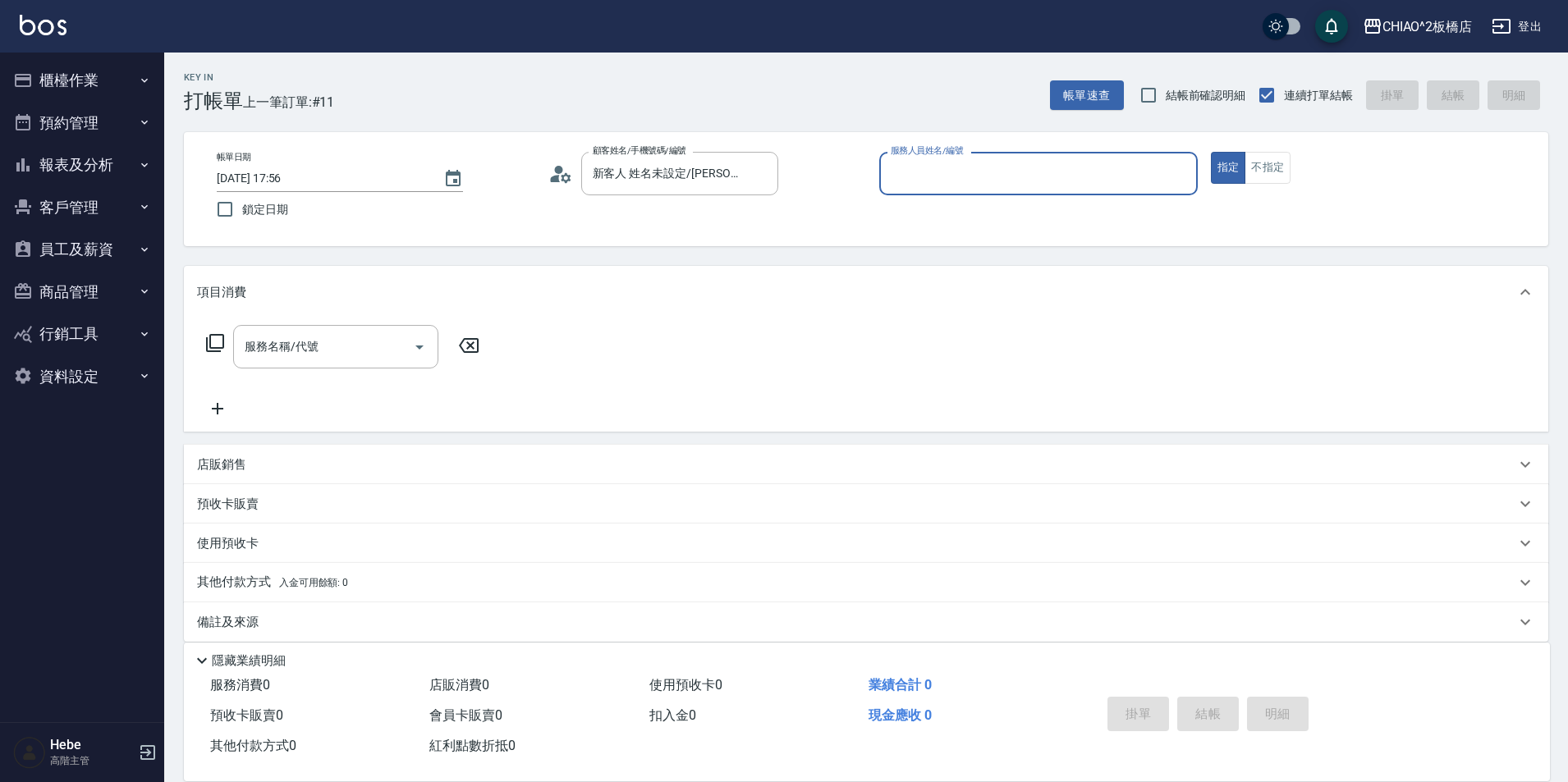
click at [913, 174] on input "服務人員姓名/編號" at bounding box center [1038, 173] width 304 height 29
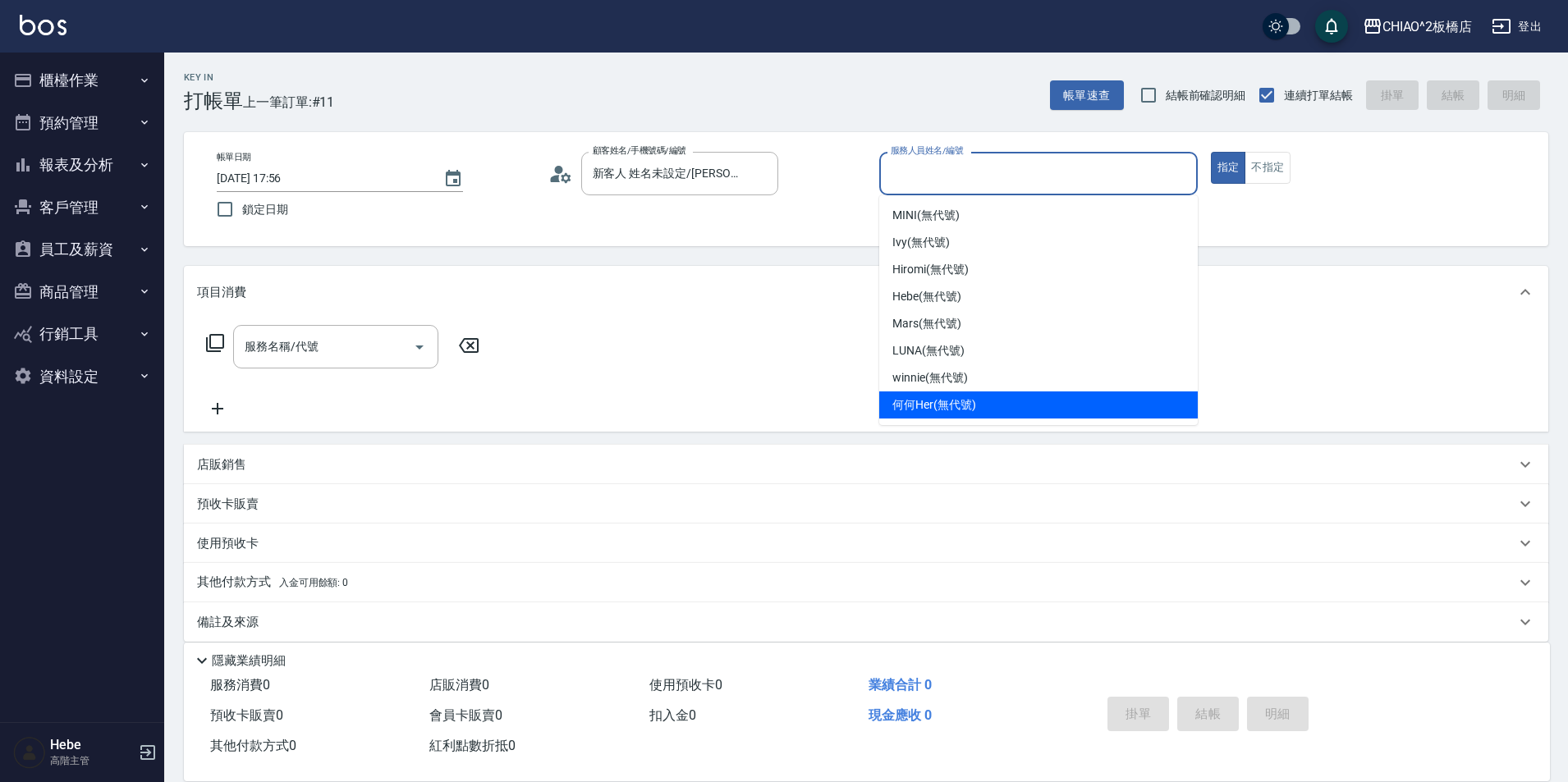
drag, startPoint x: 929, startPoint y: 409, endPoint x: 587, endPoint y: 377, distance: 343.5
click at [928, 408] on span "何何Her (無代號)" at bounding box center [934, 405] width 84 height 18
type input "何何Her (無代號)"
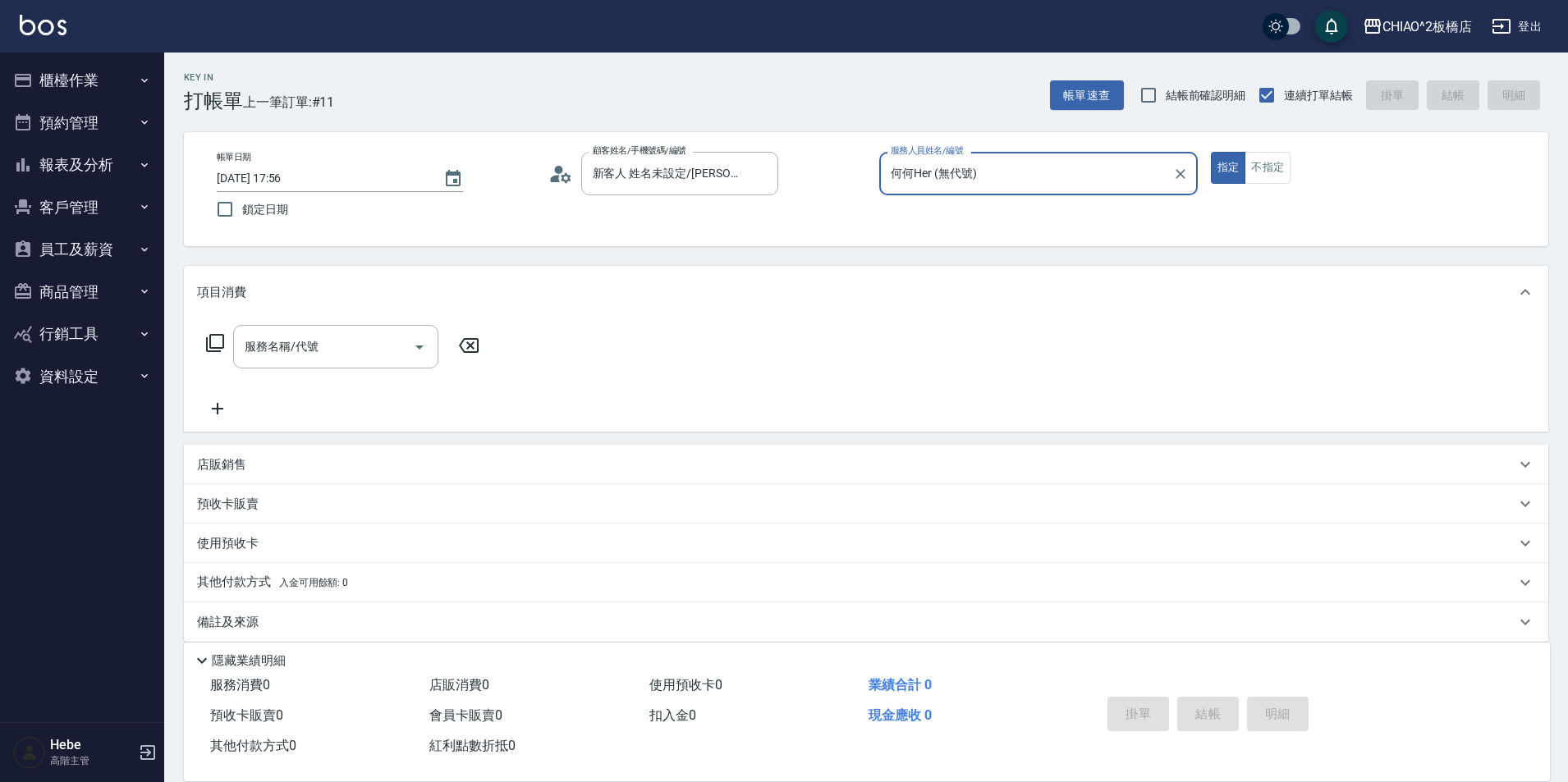
click at [295, 344] on div "服務名稱/代號 服務名稱/代號" at bounding box center [335, 346] width 205 height 43
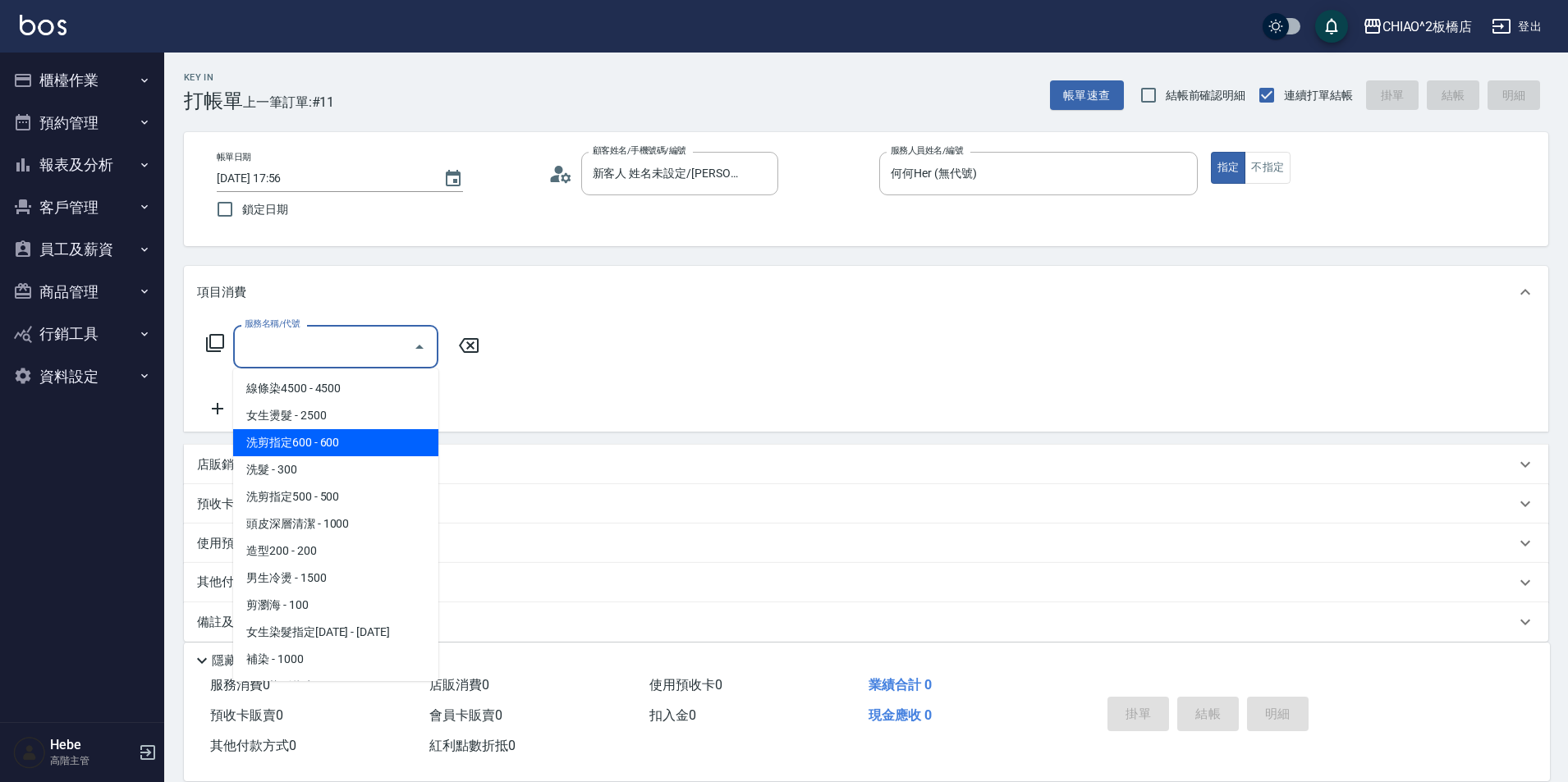
click at [302, 445] on span "洗剪指定600 - 600" at bounding box center [335, 442] width 205 height 27
type input "洗剪指定600(96678)"
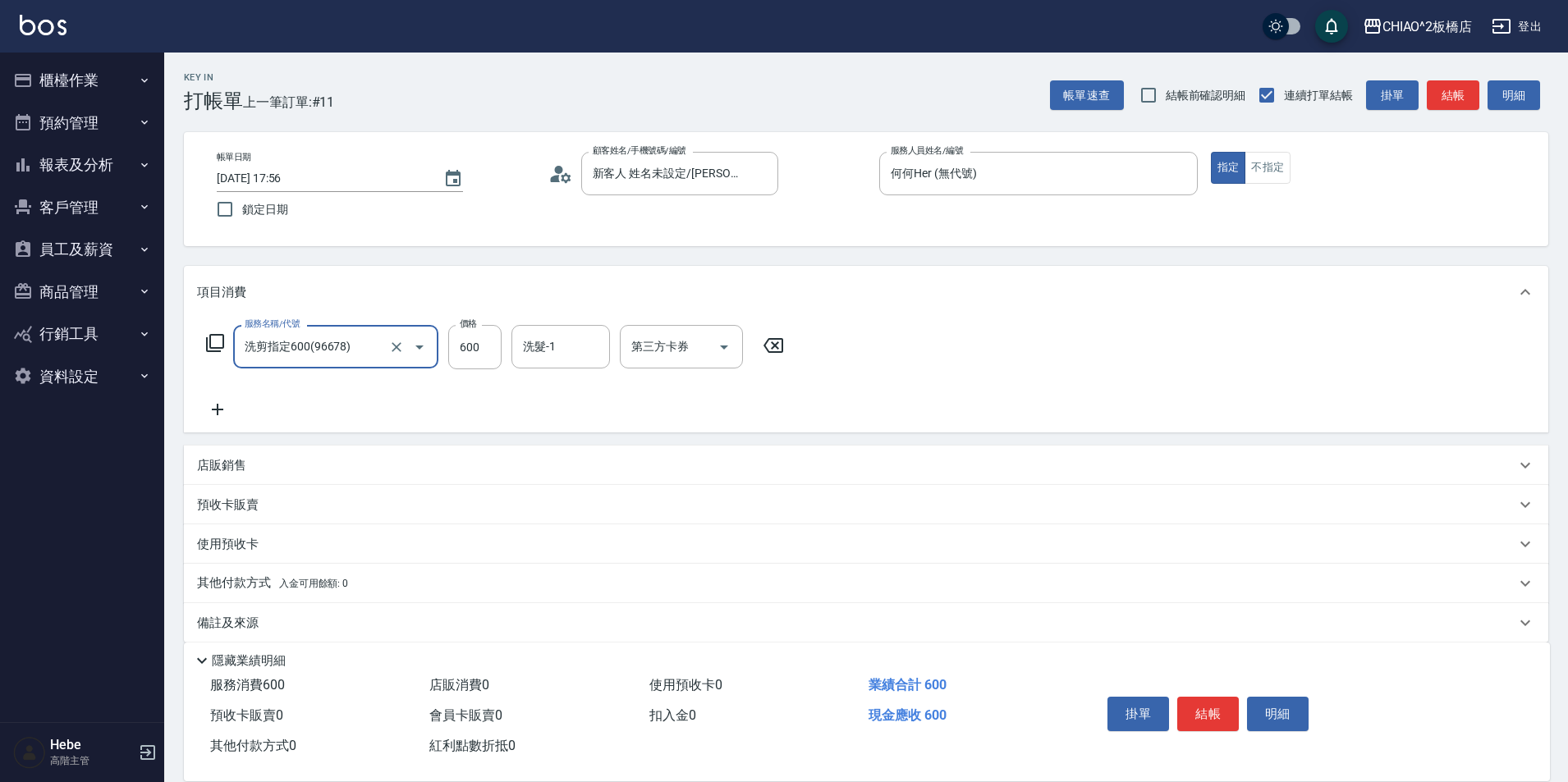
click at [1213, 706] on button "結帳" at bounding box center [1209, 714] width 62 height 34
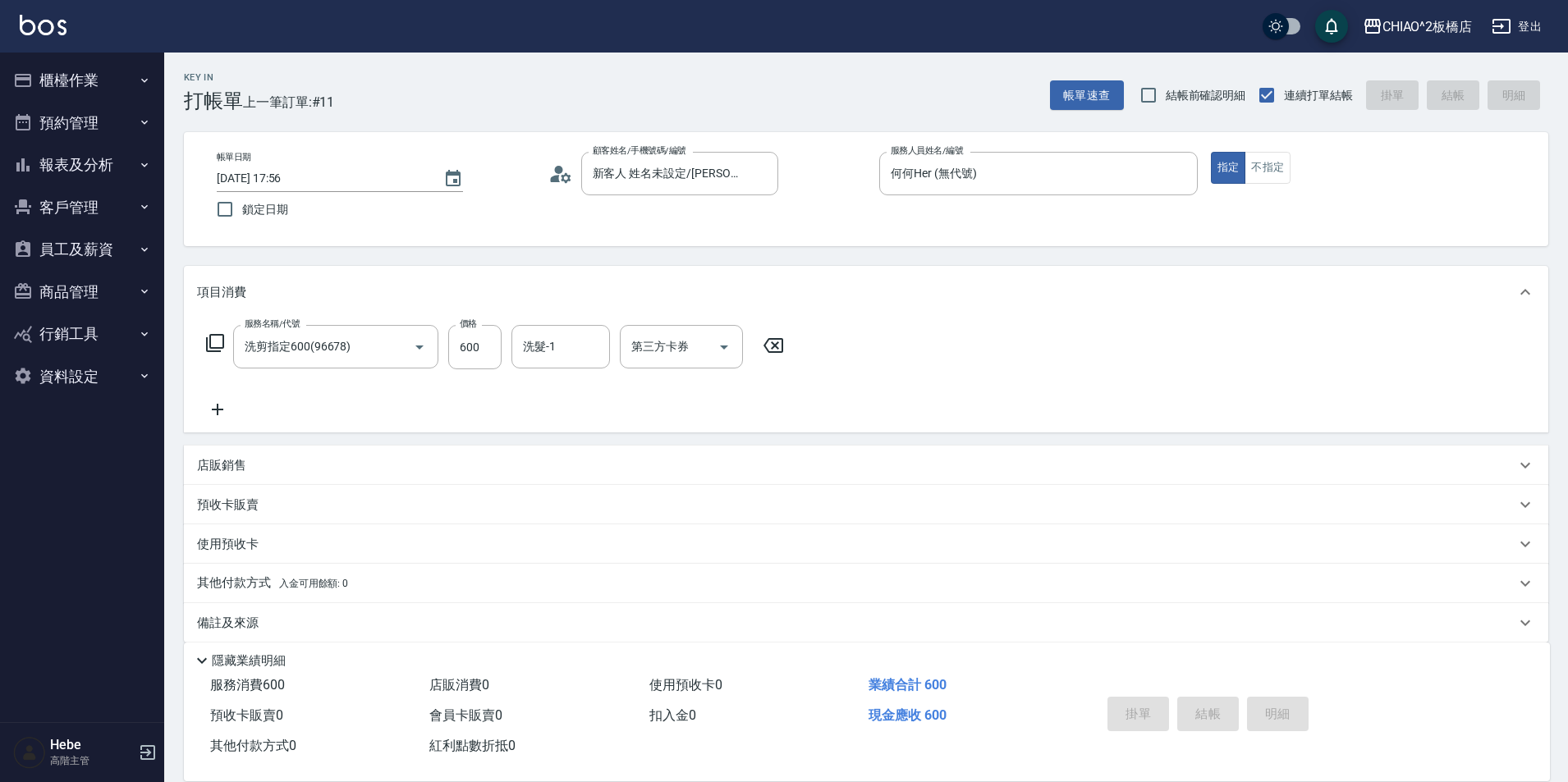
type input "[DATE] 17:57"
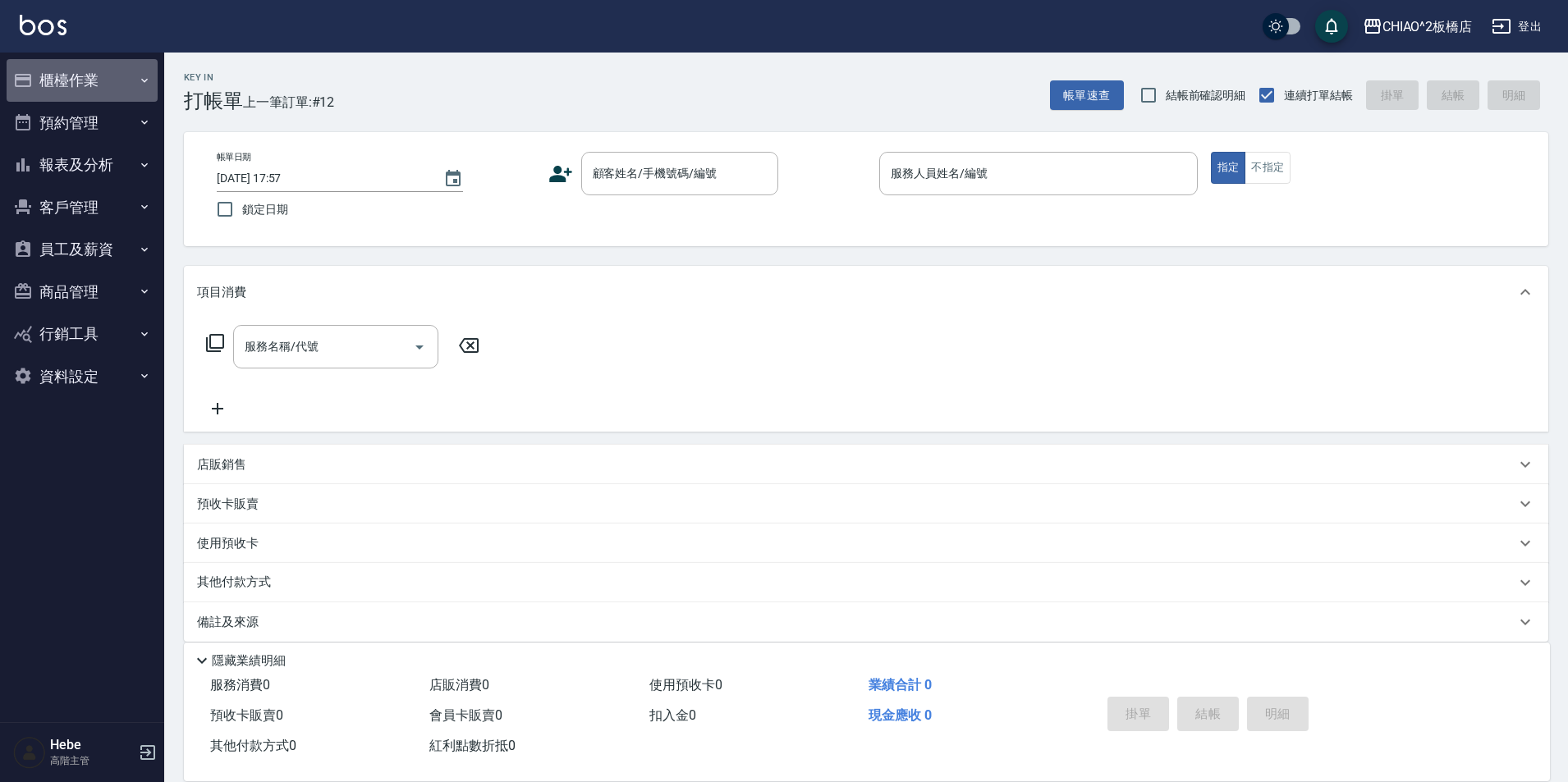
click at [128, 73] on button "櫃檯作業" at bounding box center [81, 80] width 151 height 42
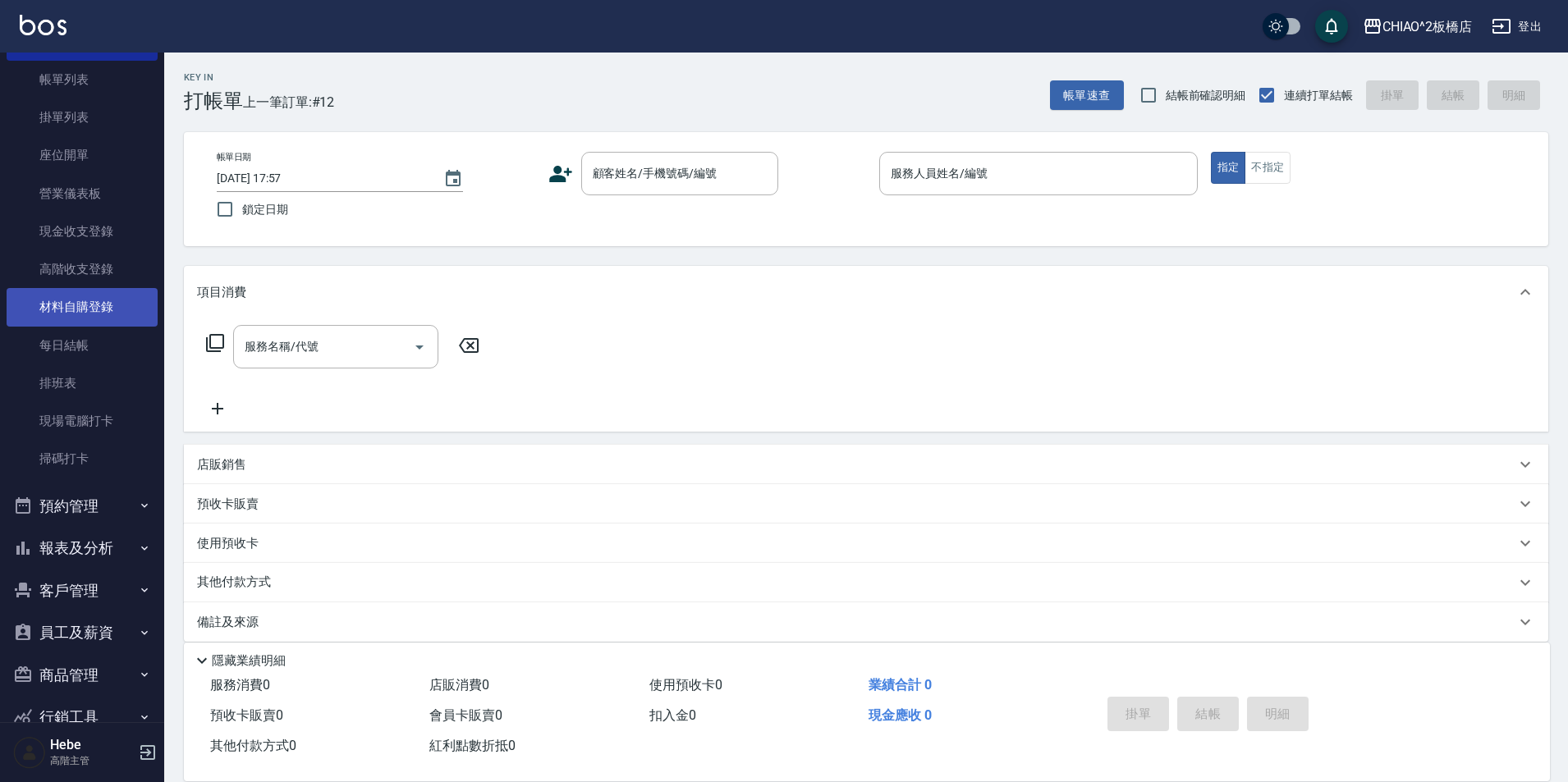
scroll to position [163, 0]
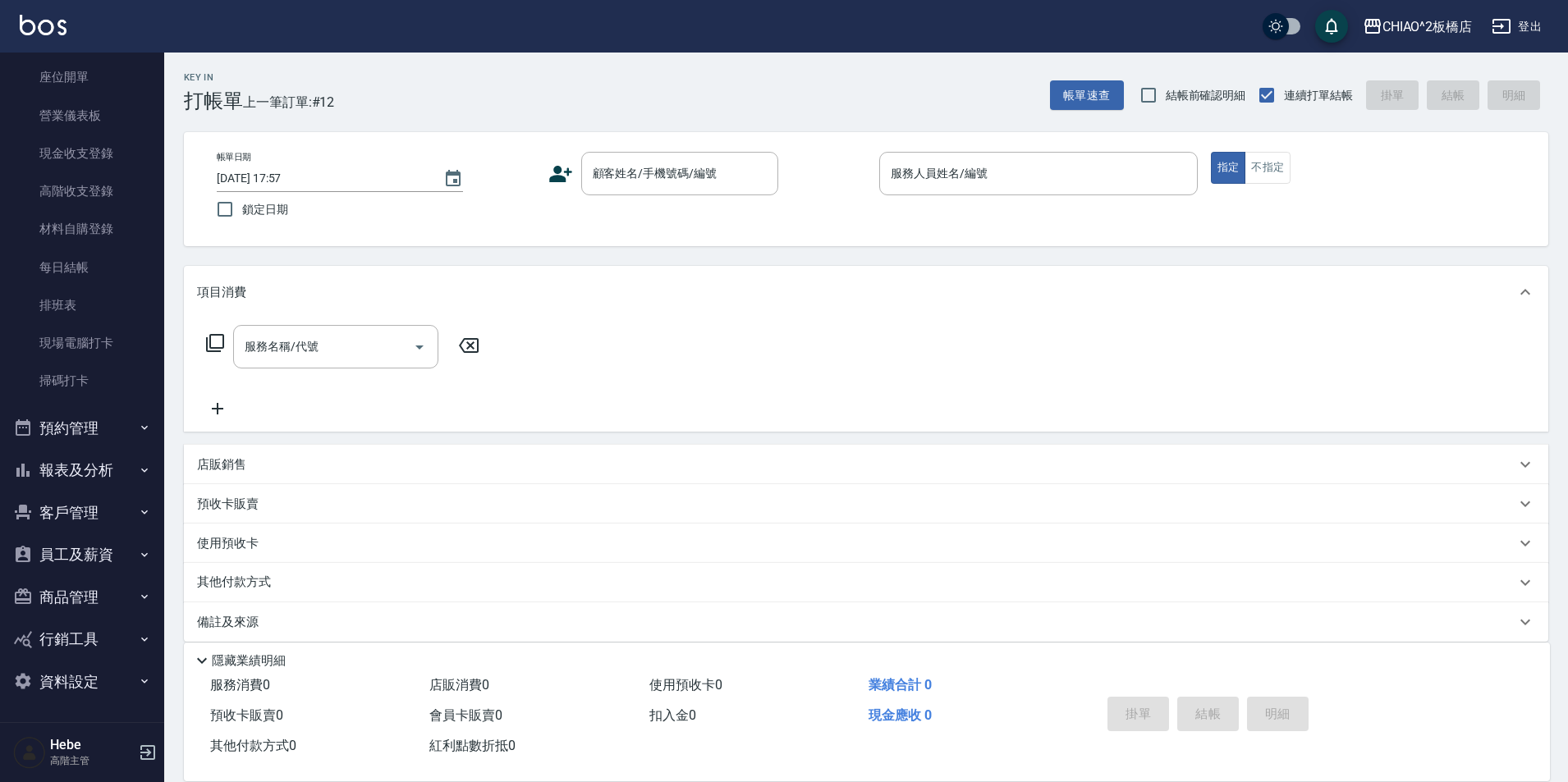
click at [69, 470] on button "報表及分析" at bounding box center [81, 470] width 151 height 42
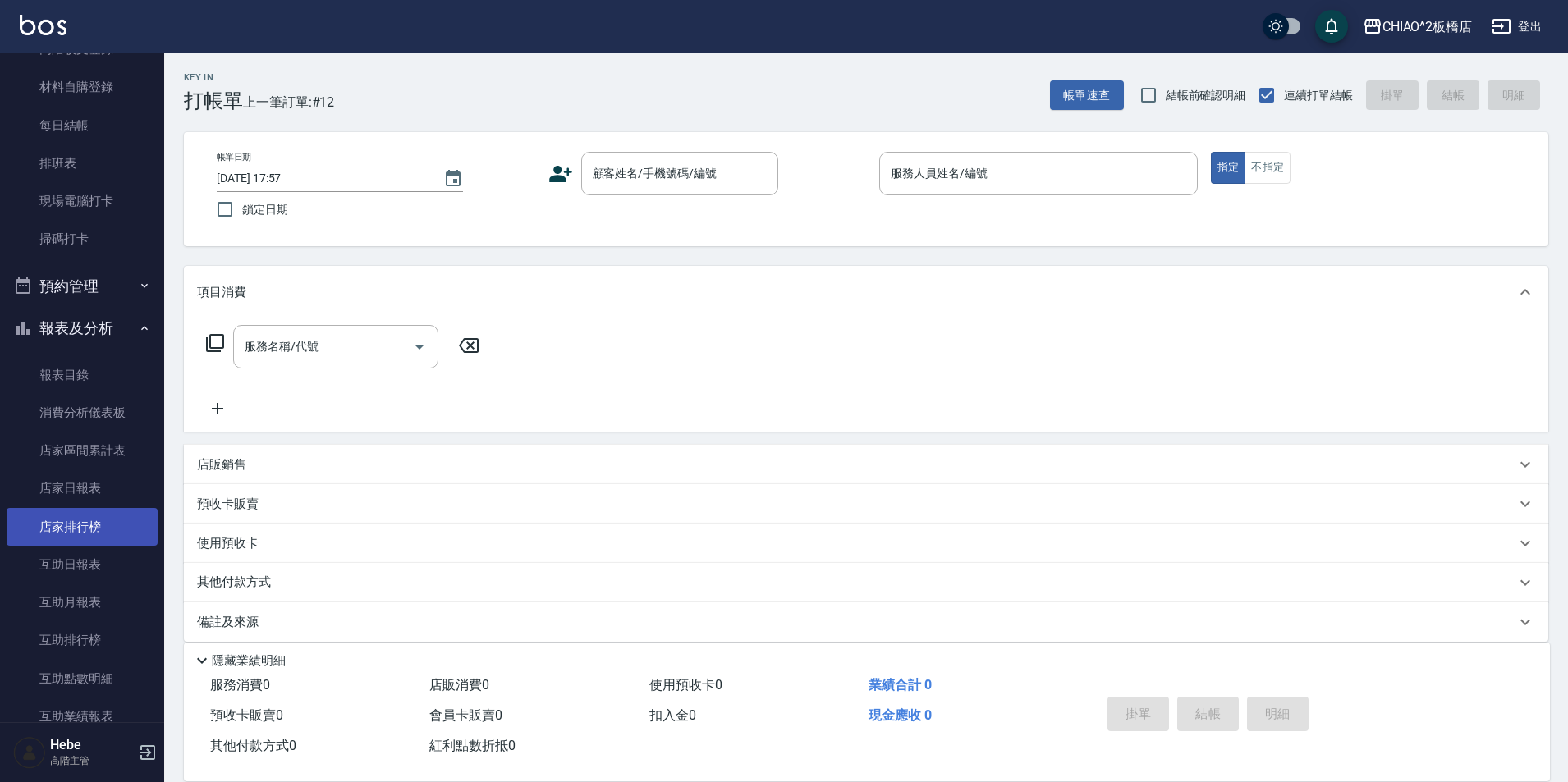
scroll to position [410, 0]
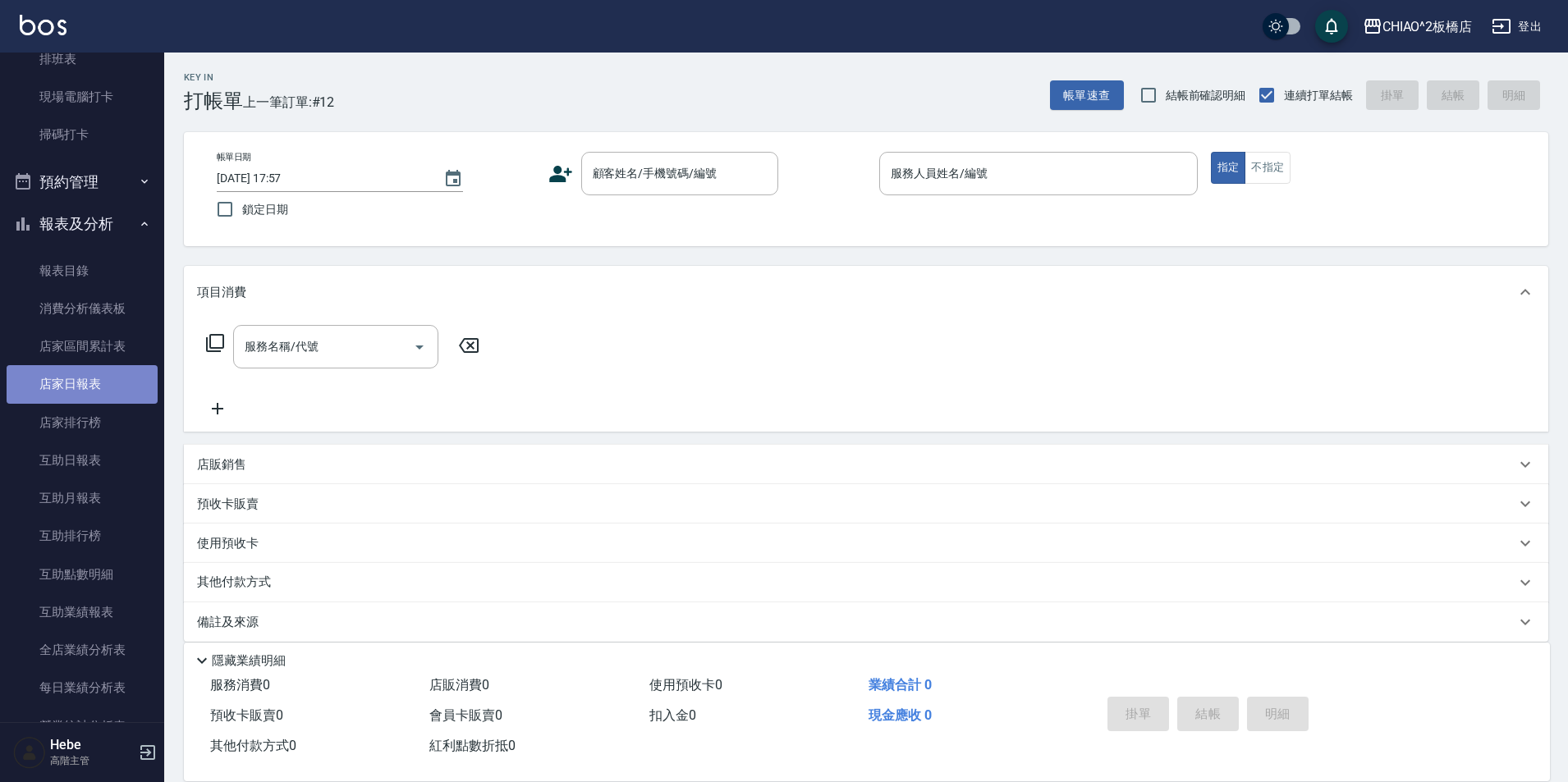
click at [97, 372] on link "店家日報表" at bounding box center [81, 384] width 151 height 38
